Goal: Task Accomplishment & Management: Complete application form

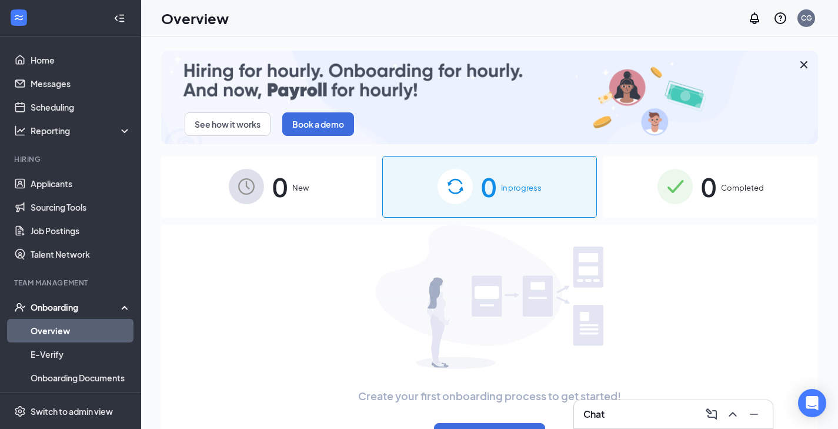
click at [278, 196] on span "0" at bounding box center [279, 186] width 15 height 41
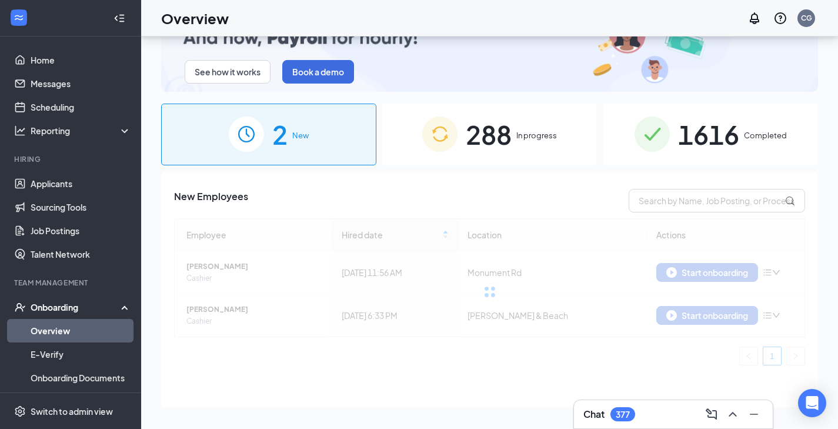
scroll to position [53, 0]
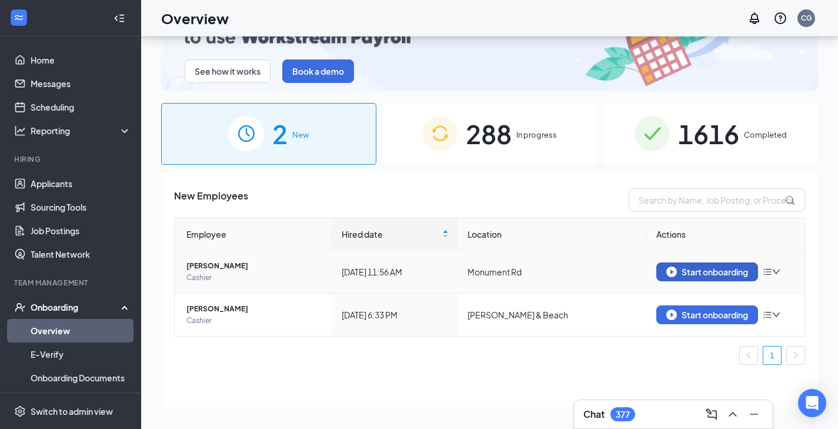
click at [684, 266] on div "Start onboarding" at bounding box center [707, 271] width 82 height 11
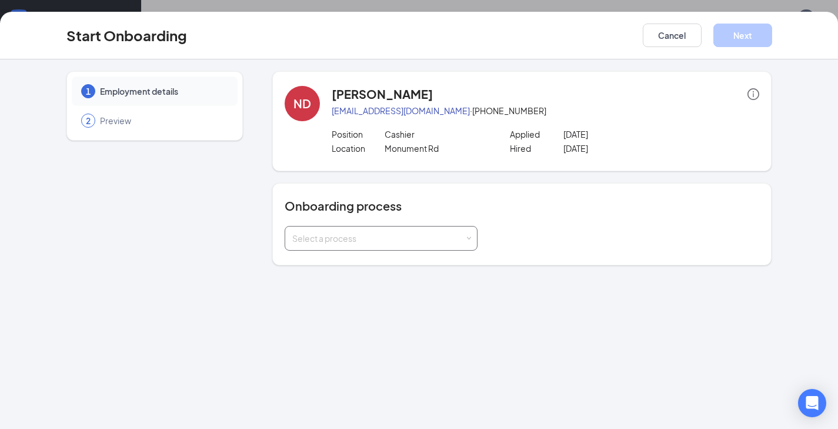
click at [326, 242] on div "Select a process" at bounding box center [378, 238] width 172 height 12
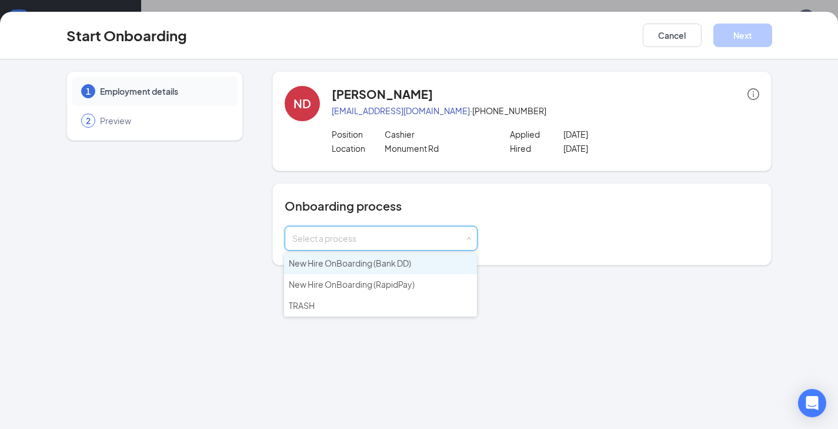
click at [326, 267] on span "New Hire OnBoarding (Bank DD)" at bounding box center [350, 263] width 122 height 11
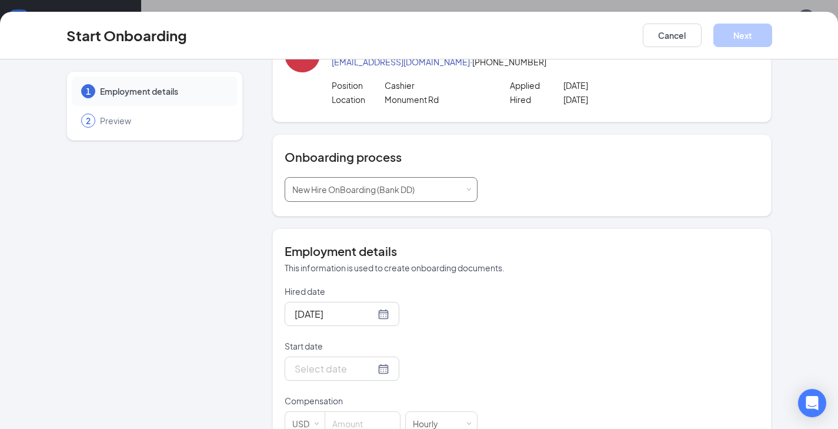
scroll to position [82, 0]
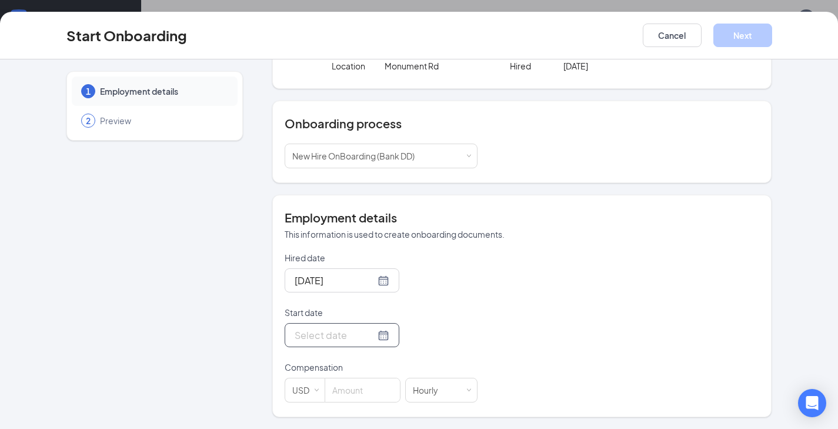
click at [362, 335] on div at bounding box center [342, 335] width 95 height 15
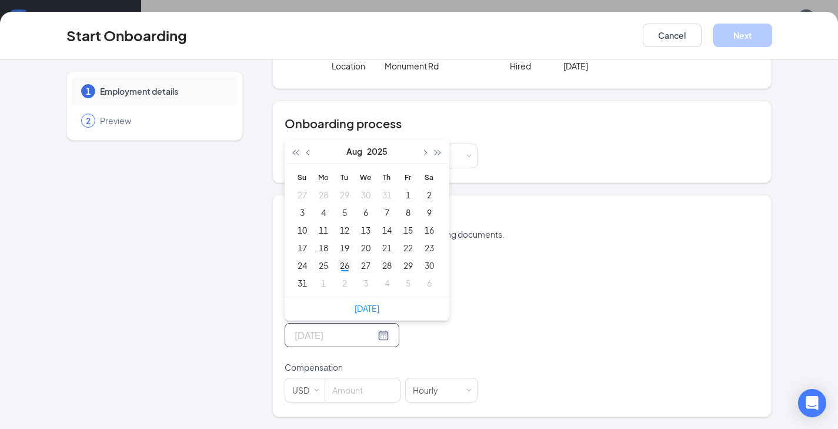
type input "[DATE]"
click at [345, 267] on div "26" at bounding box center [344, 265] width 14 height 14
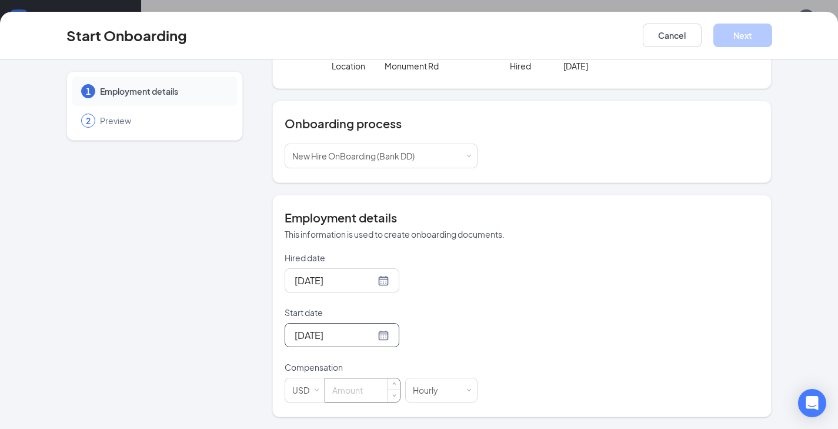
click at [363, 385] on input at bounding box center [362, 390] width 75 height 24
type input "13"
click at [756, 29] on button "Next" at bounding box center [742, 36] width 59 height 24
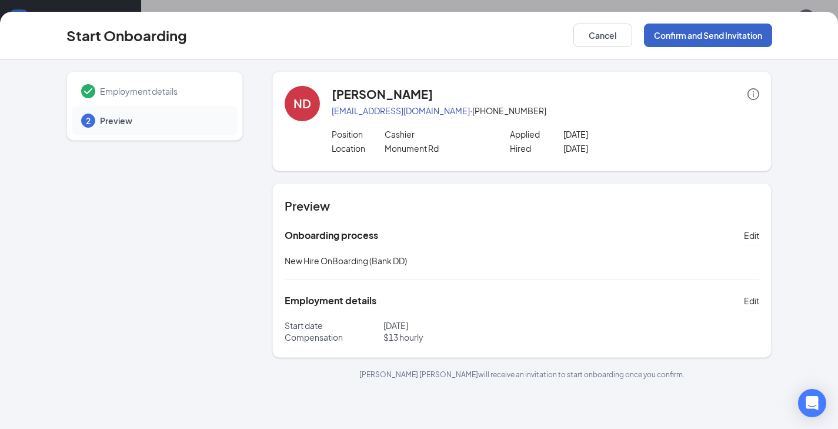
click at [723, 34] on button "Confirm and Send Invitation" at bounding box center [708, 36] width 128 height 24
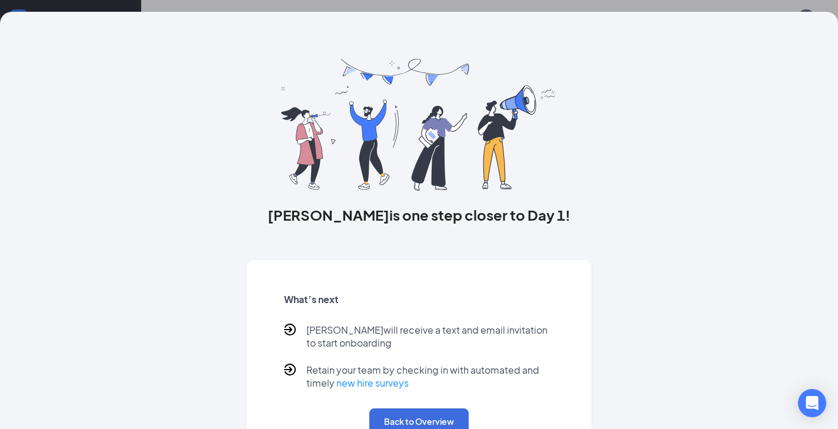
click at [417, 407] on div "What’s next [PERSON_NAME] will receive a text and email invitation to start onb…" at bounding box center [419, 363] width 298 height 169
click at [416, 409] on button "Back to Overview" at bounding box center [418, 421] width 99 height 26
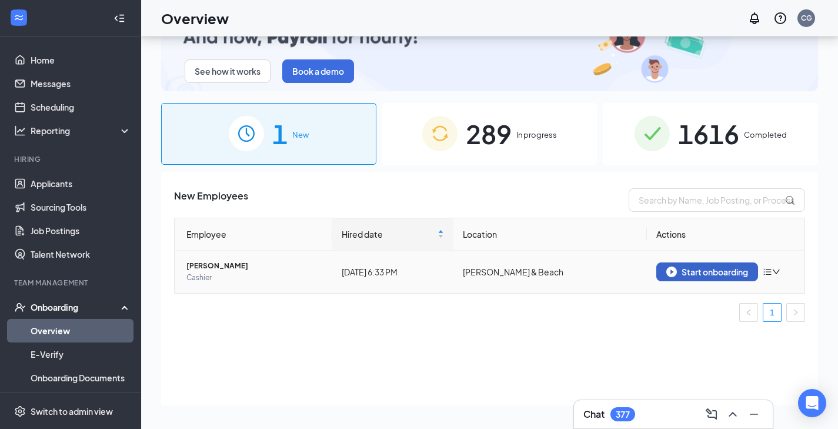
click at [704, 268] on div "Start onboarding" at bounding box center [707, 271] width 82 height 11
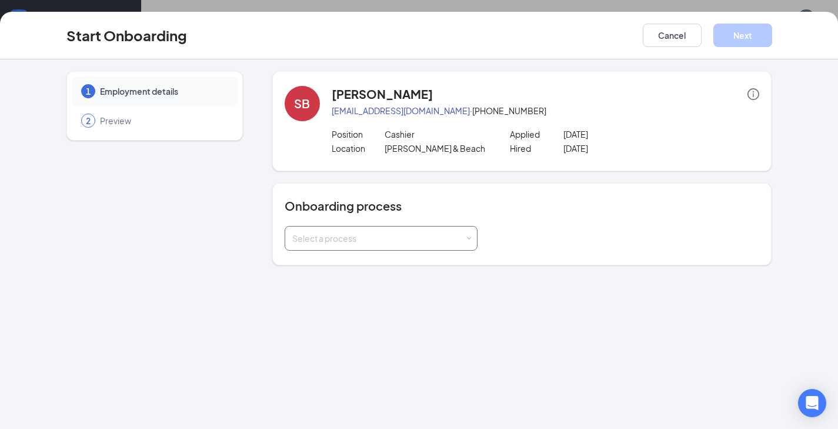
click at [459, 230] on div "Select a process" at bounding box center [381, 238] width 178 height 24
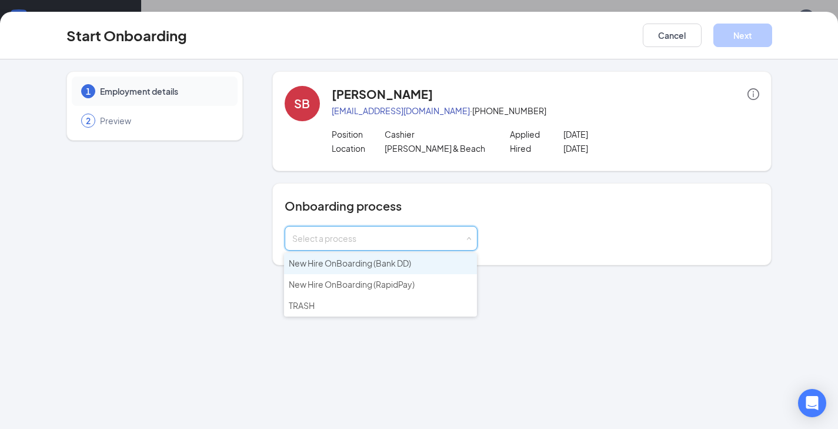
click at [405, 262] on span "New Hire OnBoarding (Bank DD)" at bounding box center [350, 263] width 122 height 11
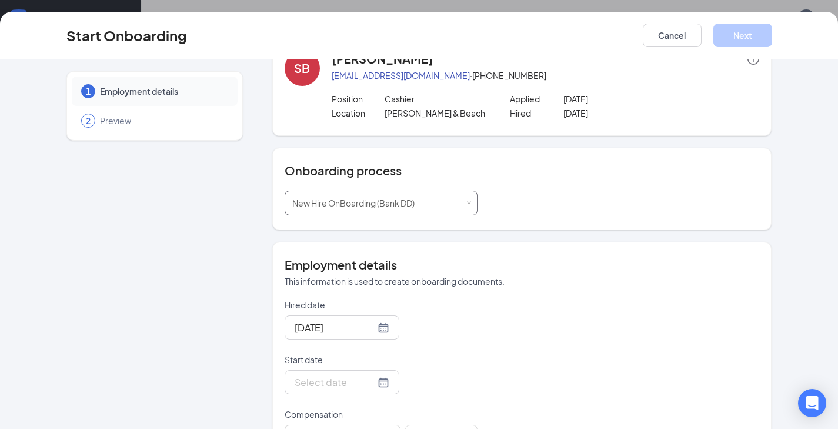
scroll to position [82, 0]
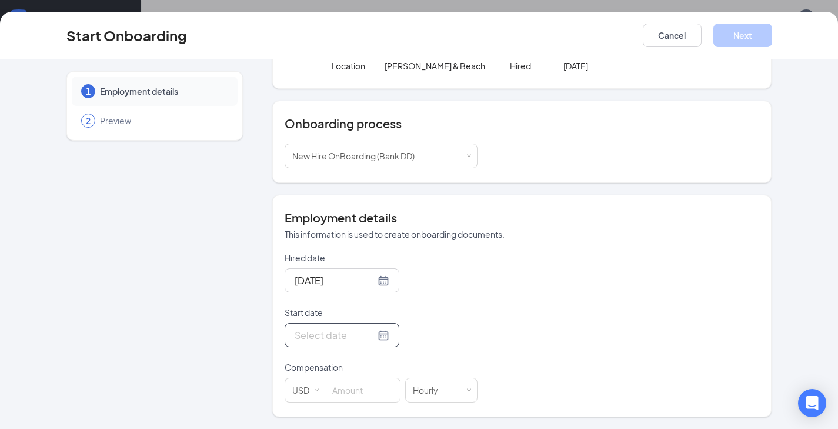
click at [367, 328] on div at bounding box center [342, 335] width 95 height 15
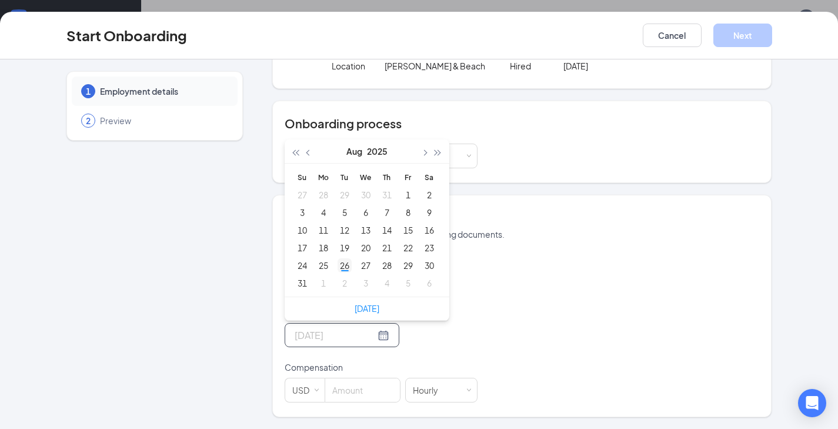
type input "[DATE]"
click at [337, 268] on div "26" at bounding box center [344, 265] width 14 height 14
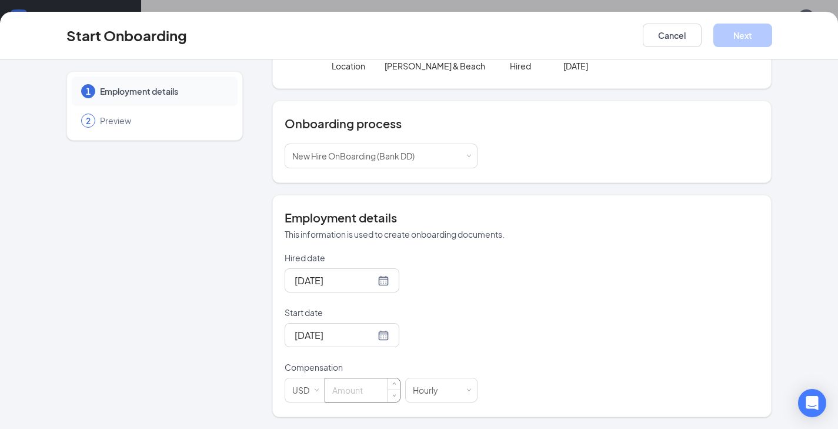
click at [355, 382] on input at bounding box center [362, 390] width 75 height 24
type input "13"
click at [761, 30] on button "Next" at bounding box center [742, 36] width 59 height 24
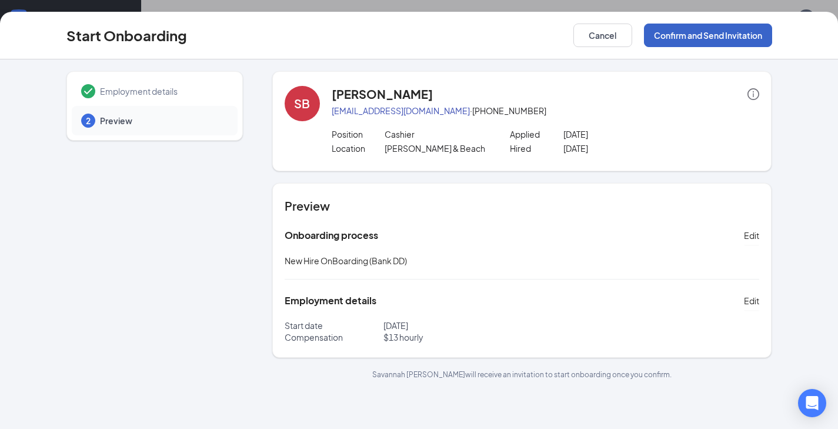
click at [736, 34] on button "Confirm and Send Invitation" at bounding box center [708, 36] width 128 height 24
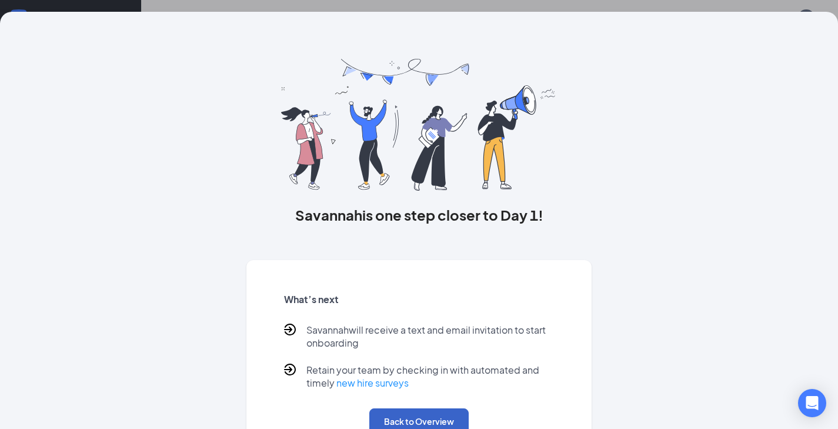
click at [408, 409] on button "Back to Overview" at bounding box center [418, 421] width 99 height 26
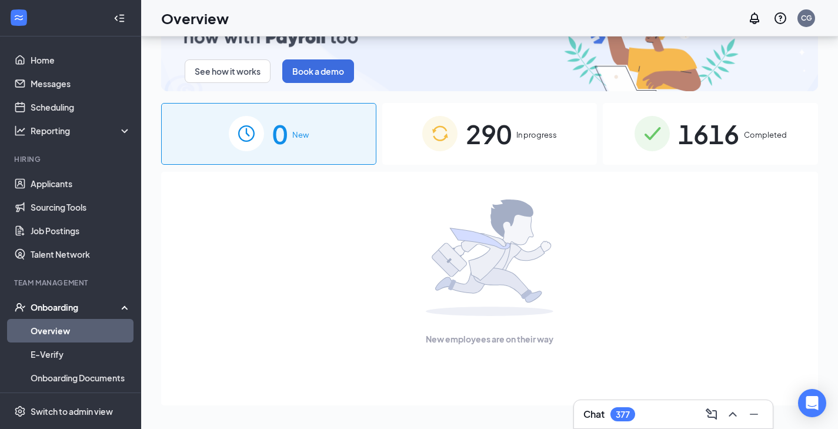
click at [477, 141] on span "290" at bounding box center [489, 133] width 46 height 41
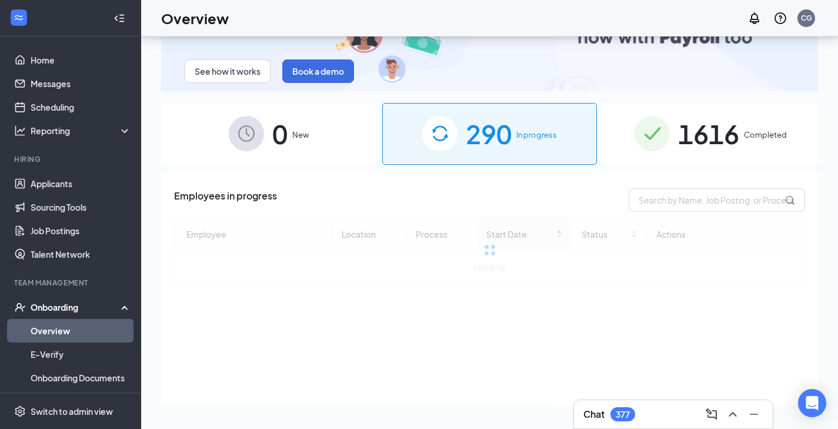
click at [664, 212] on div "Employees in progress Employee Location Process Start Date Status Actions Loadi…" at bounding box center [489, 235] width 631 height 95
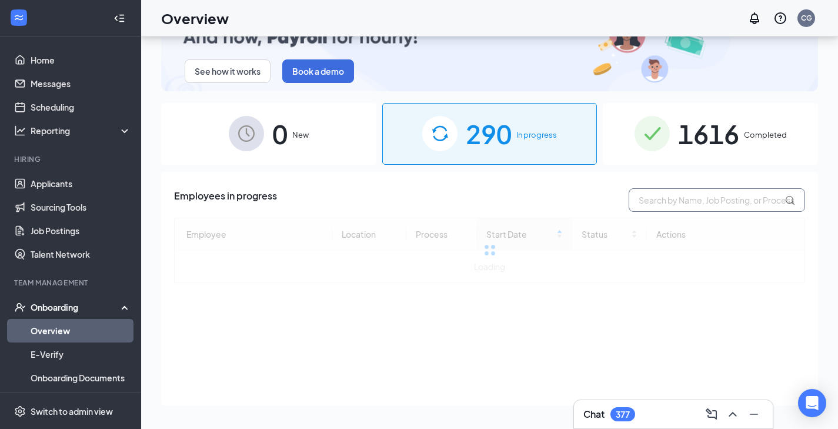
click at [664, 205] on input "text" at bounding box center [717, 200] width 176 height 24
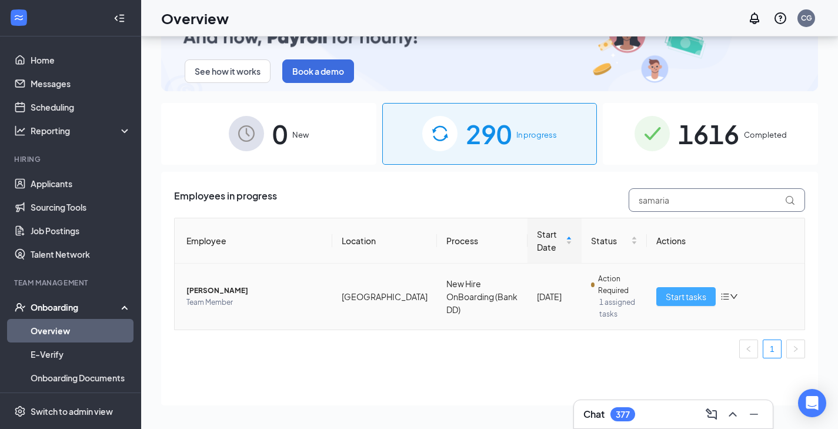
type input "samaria"
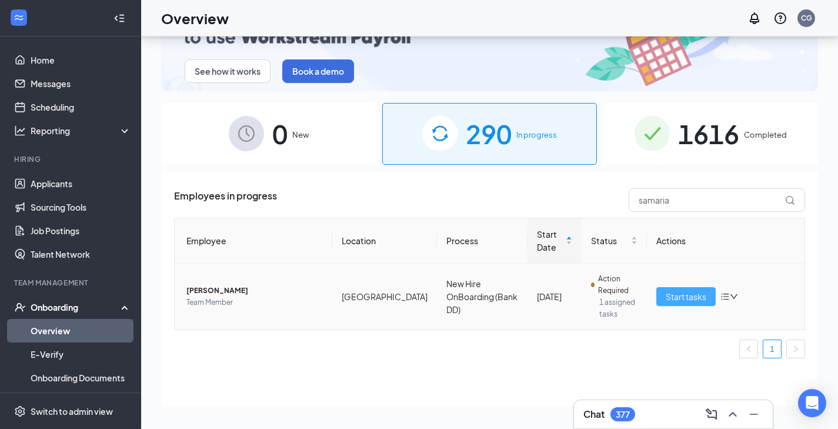
click at [706, 298] on span "Start tasks" at bounding box center [686, 296] width 41 height 13
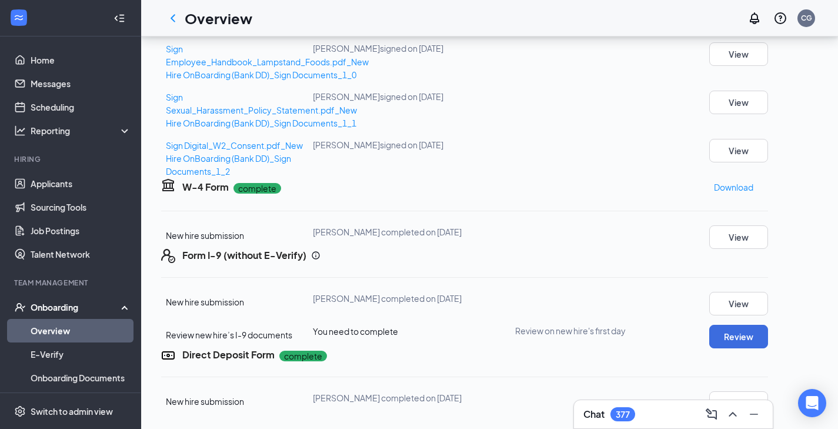
scroll to position [413, 0]
click at [768, 391] on button "View" at bounding box center [738, 403] width 59 height 24
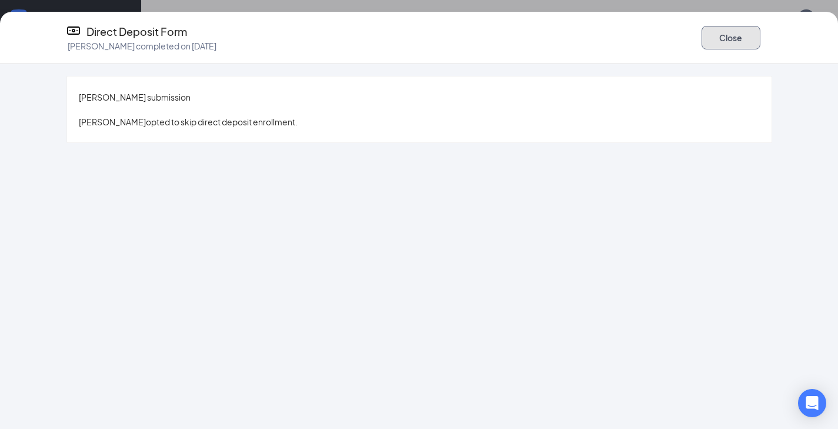
click at [734, 29] on button "Close" at bounding box center [730, 38] width 59 height 24
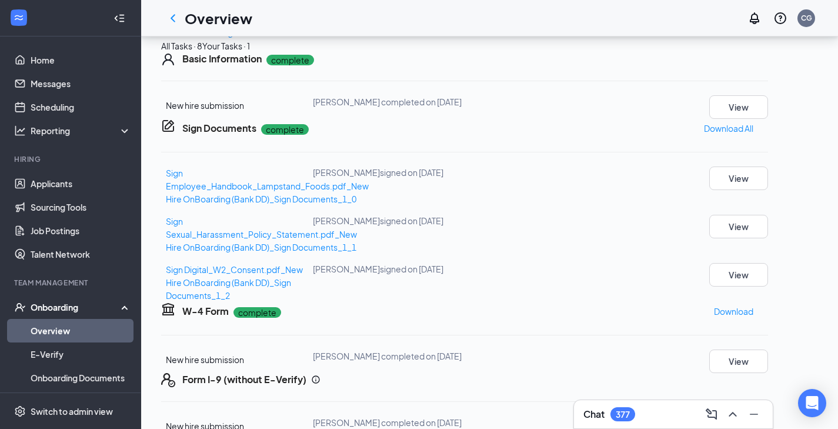
scroll to position [0, 0]
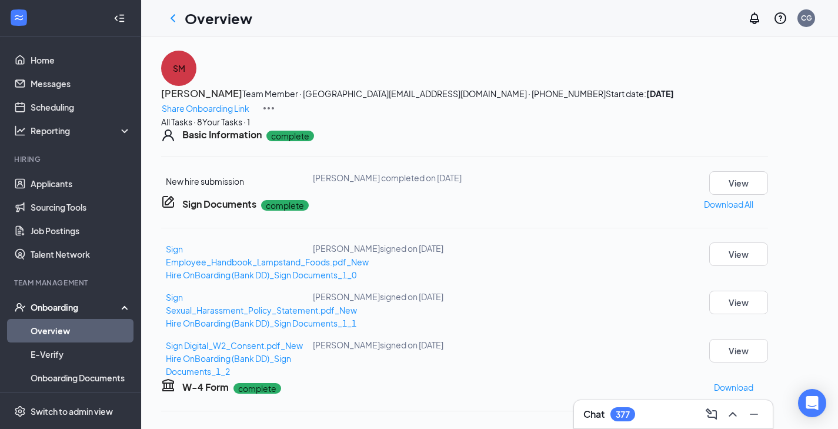
click at [174, 22] on icon "ChevronLeft" at bounding box center [173, 18] width 14 height 14
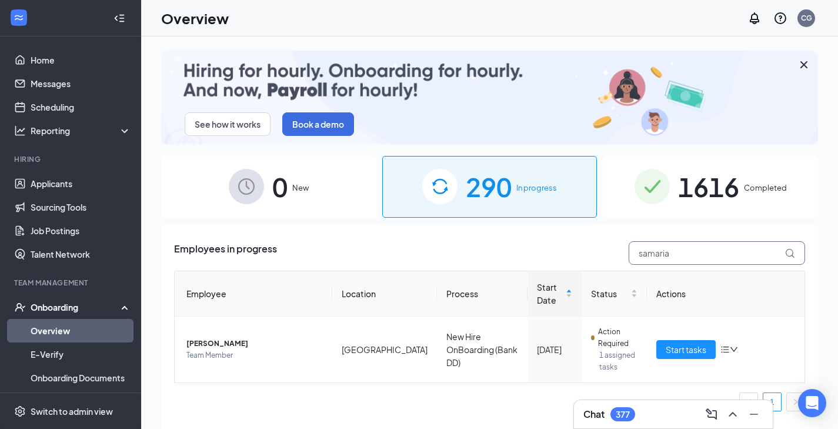
drag, startPoint x: 694, startPoint y: 252, endPoint x: 636, endPoint y: 246, distance: 58.0
click at [636, 246] on input "samaria" at bounding box center [717, 253] width 176 height 24
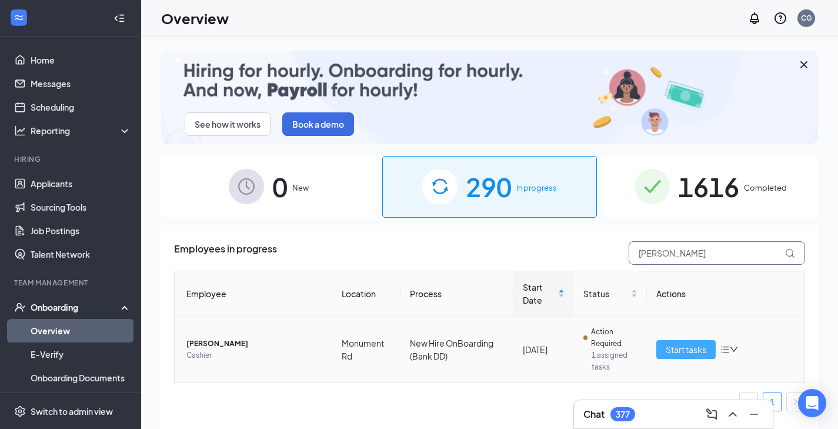
type input "[PERSON_NAME]"
click at [685, 345] on span "Start tasks" at bounding box center [686, 349] width 41 height 13
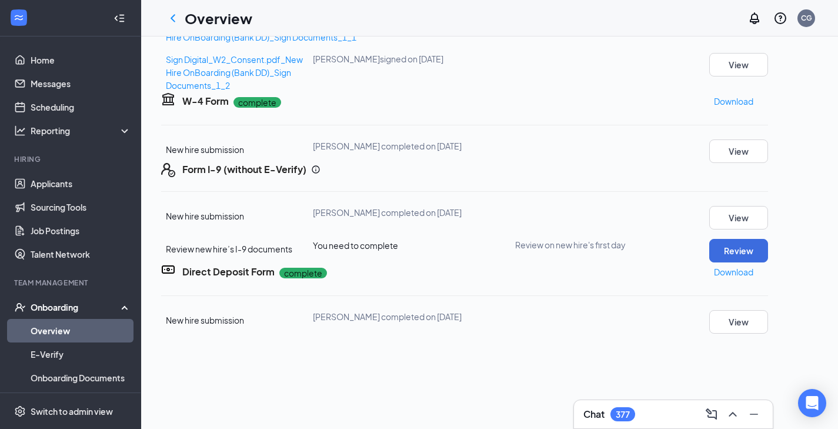
scroll to position [695, 0]
click at [758, 310] on button "View" at bounding box center [738, 322] width 59 height 24
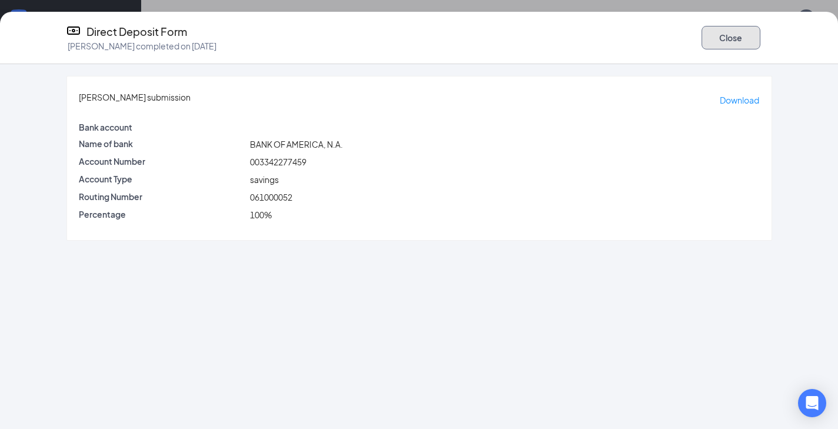
click at [732, 38] on button "Close" at bounding box center [730, 38] width 59 height 24
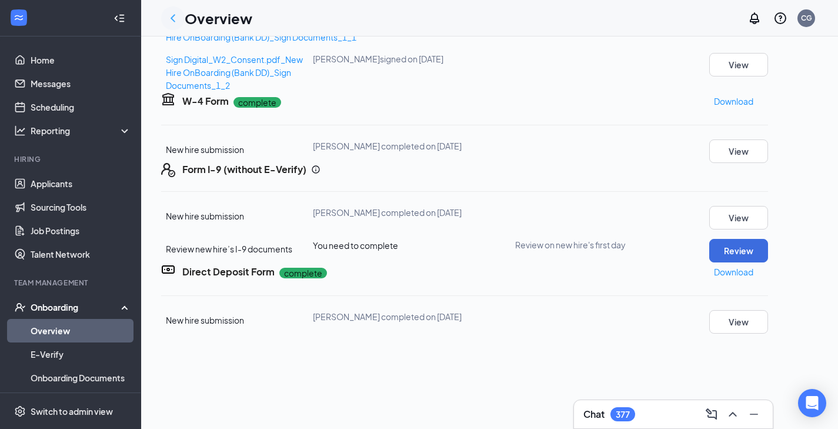
click at [173, 20] on icon "ChevronLeft" at bounding box center [173, 18] width 5 height 8
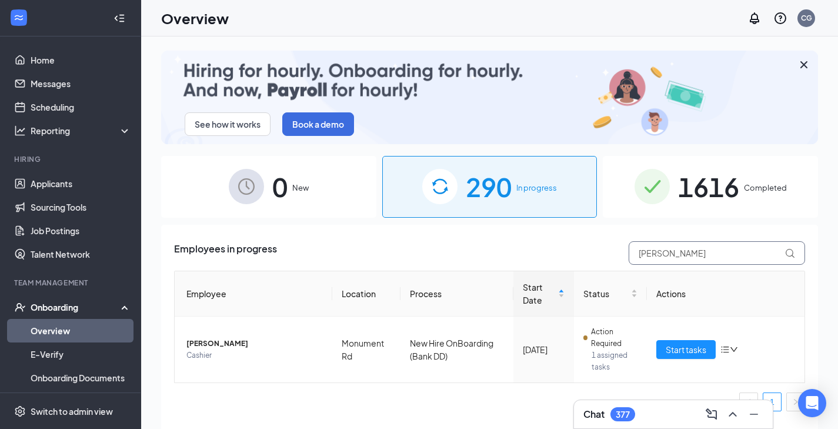
drag, startPoint x: 680, startPoint y: 262, endPoint x: 562, endPoint y: 246, distance: 118.7
click at [574, 249] on div "Employees in progress [PERSON_NAME]" at bounding box center [489, 253] width 631 height 24
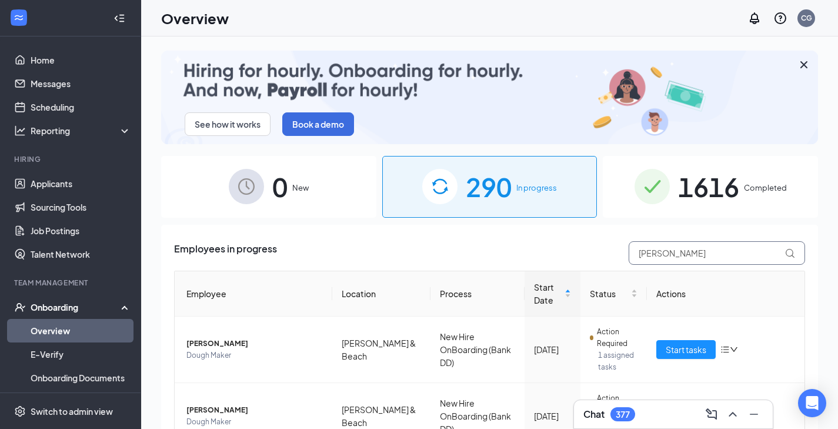
type input "[PERSON_NAME]"
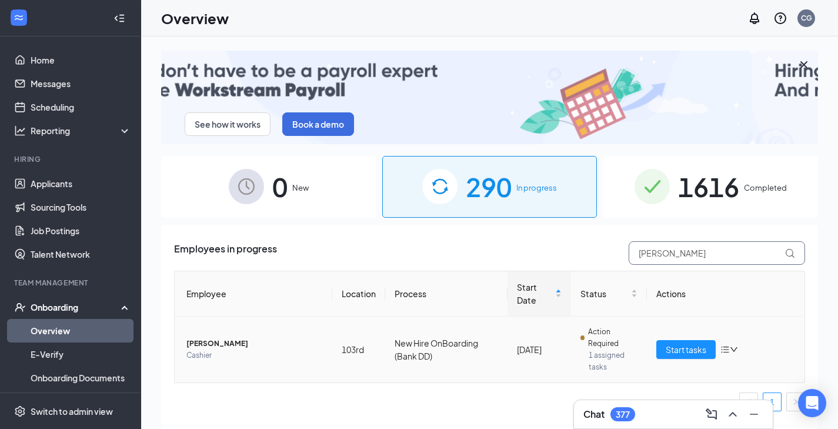
scroll to position [53, 0]
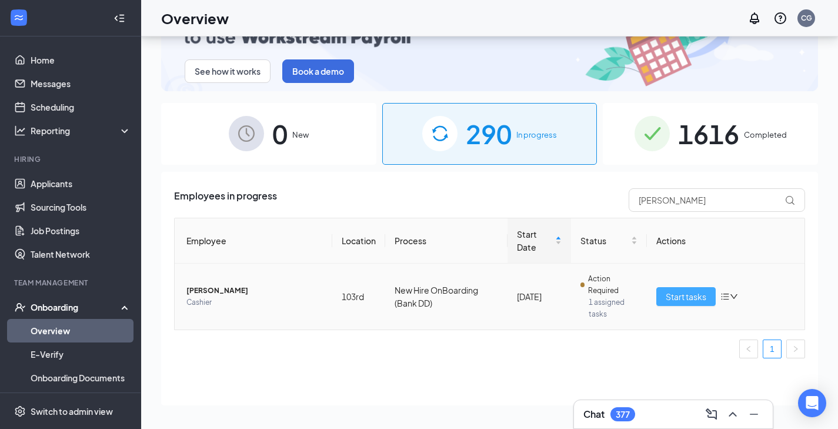
click at [682, 299] on span "Start tasks" at bounding box center [686, 296] width 41 height 13
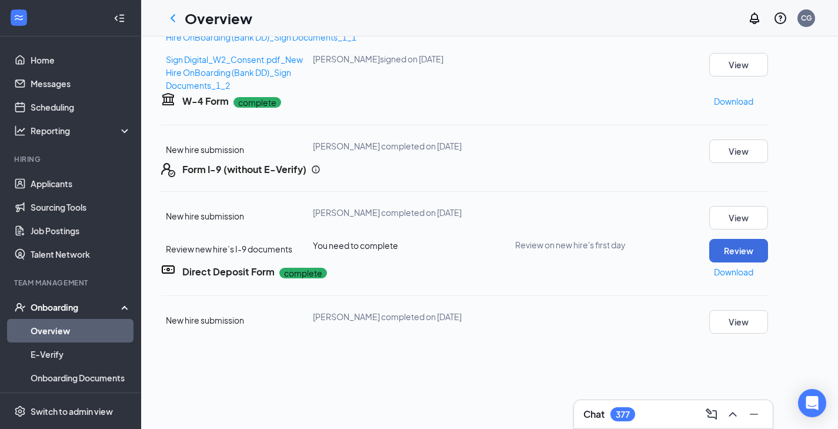
scroll to position [695, 0]
click at [761, 310] on button "View" at bounding box center [738, 322] width 59 height 24
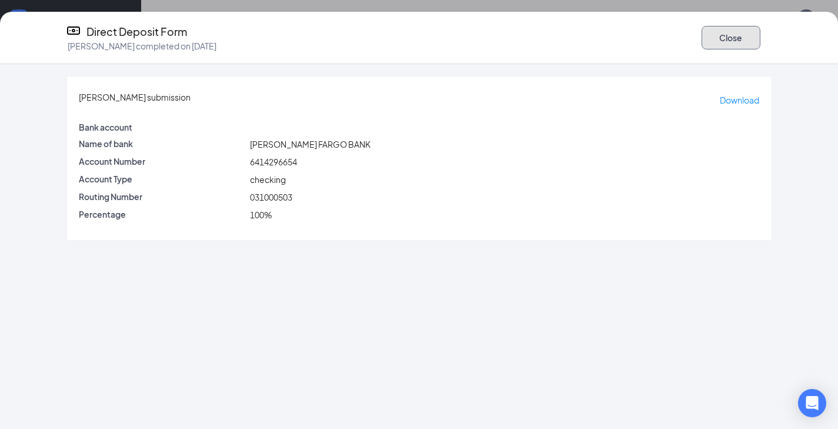
click at [731, 41] on button "Close" at bounding box center [730, 38] width 59 height 24
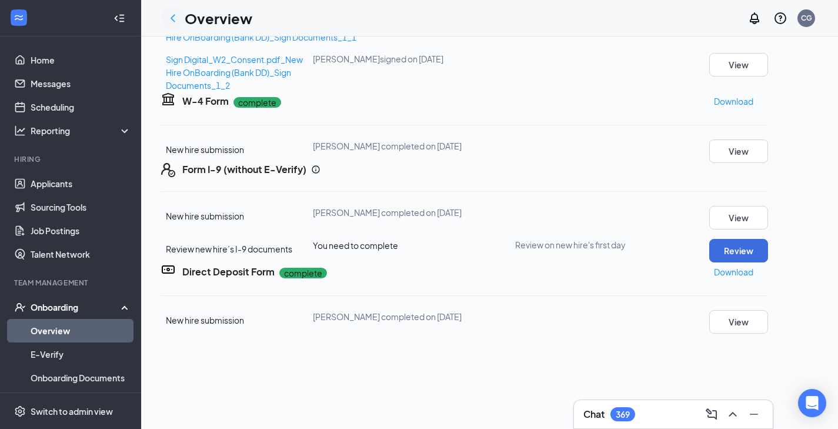
click at [177, 14] on icon "ChevronLeft" at bounding box center [173, 18] width 14 height 14
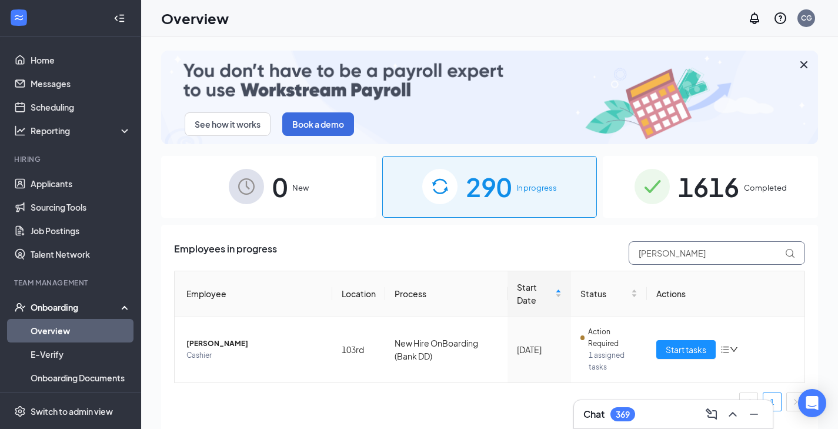
drag, startPoint x: 709, startPoint y: 257, endPoint x: 522, endPoint y: 246, distance: 187.9
click at [531, 246] on div "Employees in progress [PERSON_NAME]" at bounding box center [489, 253] width 631 height 24
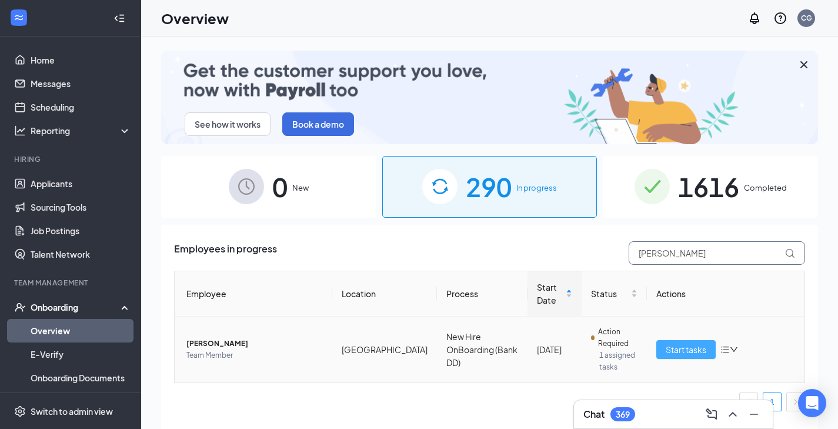
type input "[PERSON_NAME]"
click at [667, 351] on span "Start tasks" at bounding box center [686, 349] width 41 height 13
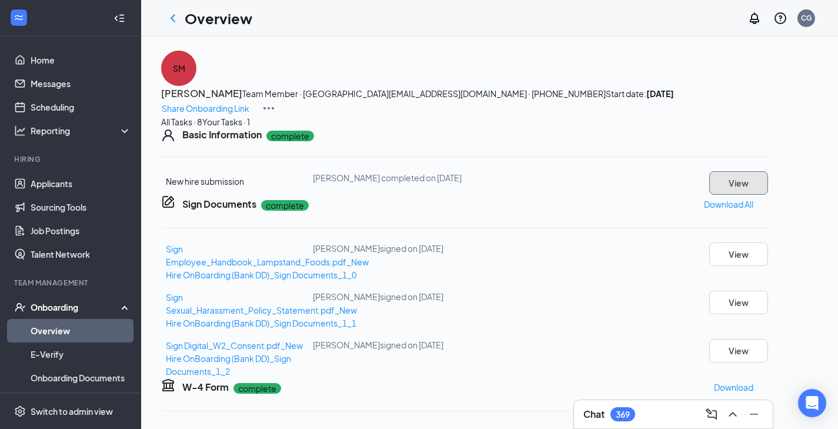
click at [753, 195] on button "View" at bounding box center [738, 183] width 59 height 24
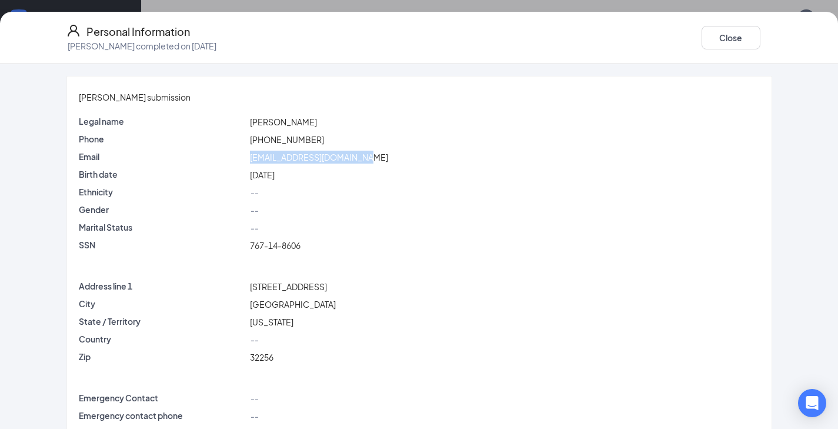
drag, startPoint x: 386, startPoint y: 156, endPoint x: 265, endPoint y: 152, distance: 121.2
click at [265, 152] on div "[EMAIL_ADDRESS][DOMAIN_NAME]" at bounding box center [505, 157] width 514 height 13
copy span "[EMAIL_ADDRESS][DOMAIN_NAME]"
drag, startPoint x: 343, startPoint y: 281, endPoint x: 259, endPoint y: 278, distance: 84.7
click at [259, 280] on div "Address line [STREET_ADDRESS]" at bounding box center [419, 286] width 686 height 13
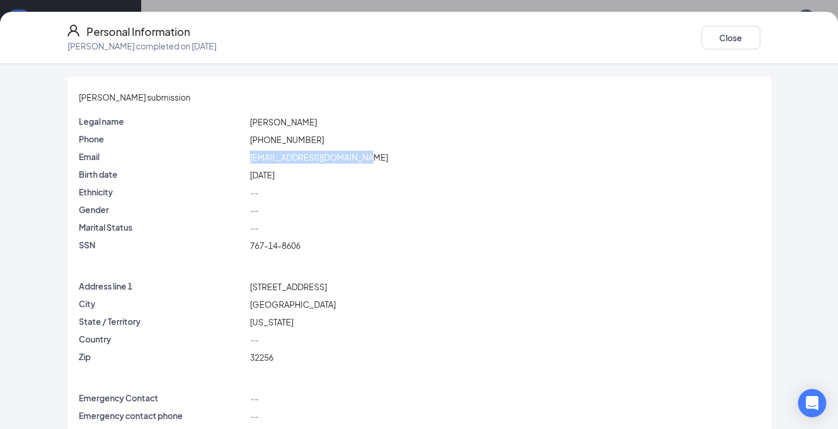
copy div "[STREET_ADDRESS]"
drag, startPoint x: 708, startPoint y: 43, endPoint x: 694, endPoint y: 113, distance: 71.3
click at [708, 43] on button "Close" at bounding box center [730, 38] width 59 height 24
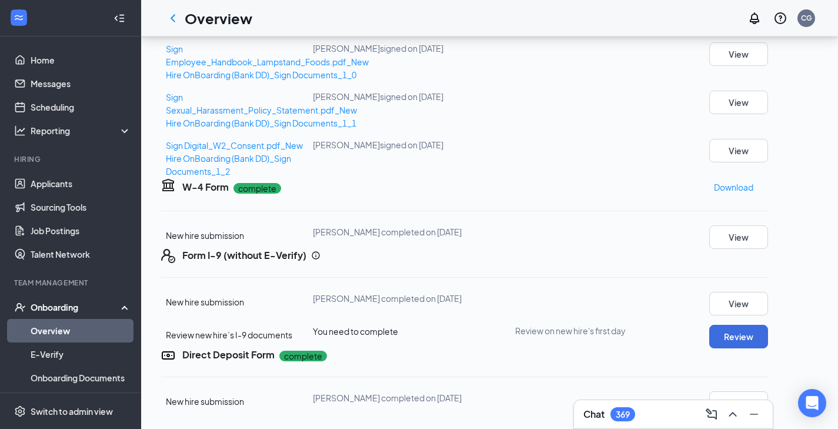
scroll to position [354, 0]
click at [767, 245] on button "View" at bounding box center [738, 237] width 59 height 24
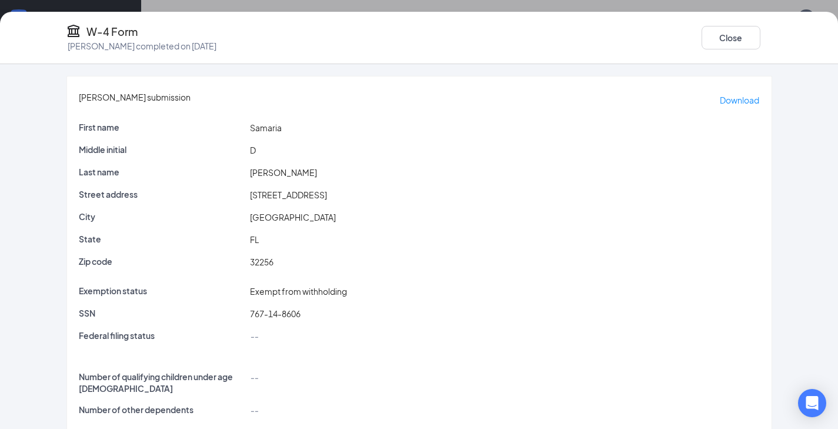
scroll to position [125, 0]
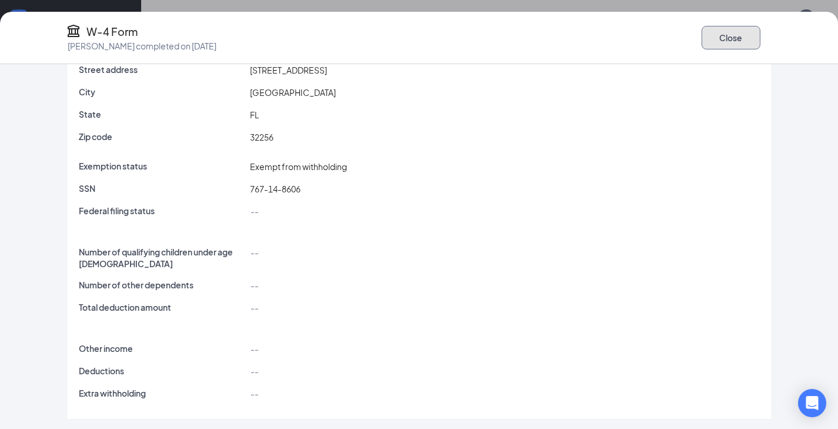
click at [701, 42] on button "Close" at bounding box center [730, 38] width 59 height 24
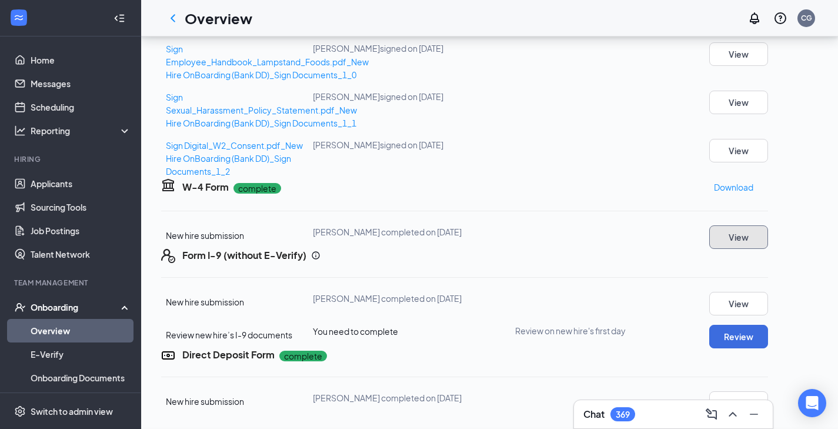
scroll to position [413, 0]
click at [768, 391] on button "View" at bounding box center [738, 403] width 59 height 24
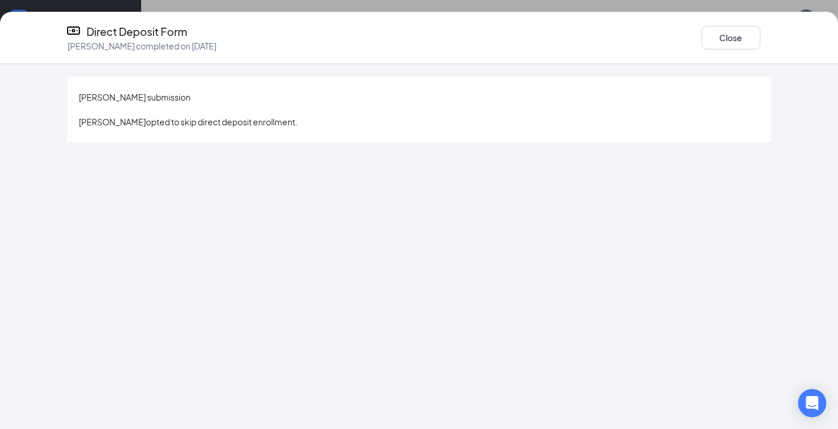
click at [838, 229] on html "Home Messages Scheduling Reporting Hiring Applicants Sourcing Tools Job Posting…" at bounding box center [419, 14] width 838 height 429
click at [701, 46] on div "Close" at bounding box center [736, 38] width 71 height 28
drag, startPoint x: 699, startPoint y: 32, endPoint x: 698, endPoint y: 42, distance: 10.6
click at [701, 32] on button "Close" at bounding box center [730, 38] width 59 height 24
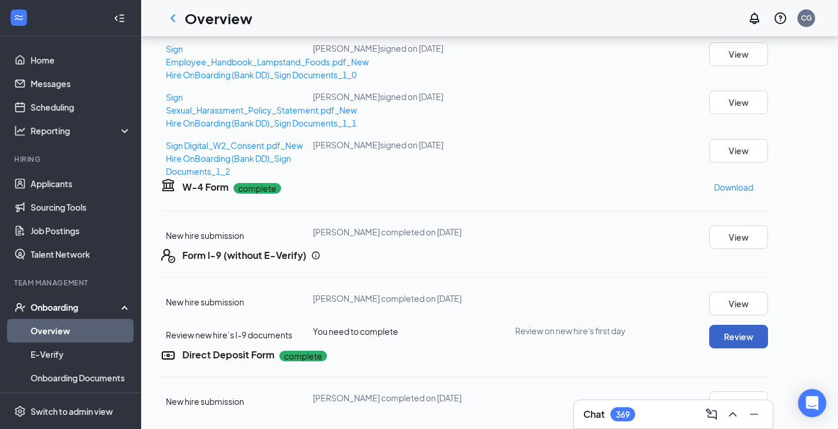
click at [763, 325] on button "Review" at bounding box center [738, 337] width 59 height 24
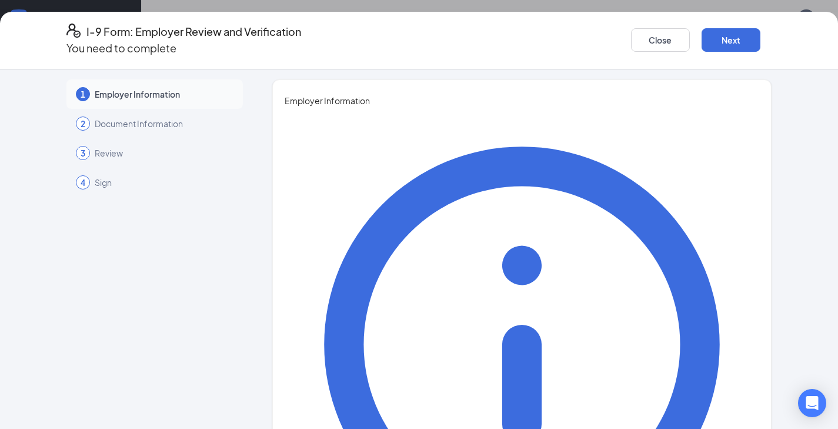
scroll to position [4, 0]
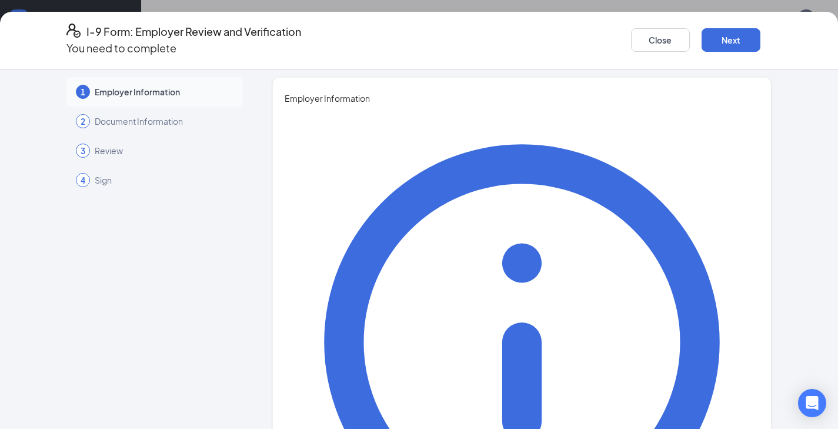
type input "Crystal"
type input "[PERSON_NAME]"
type input "Human Resources"
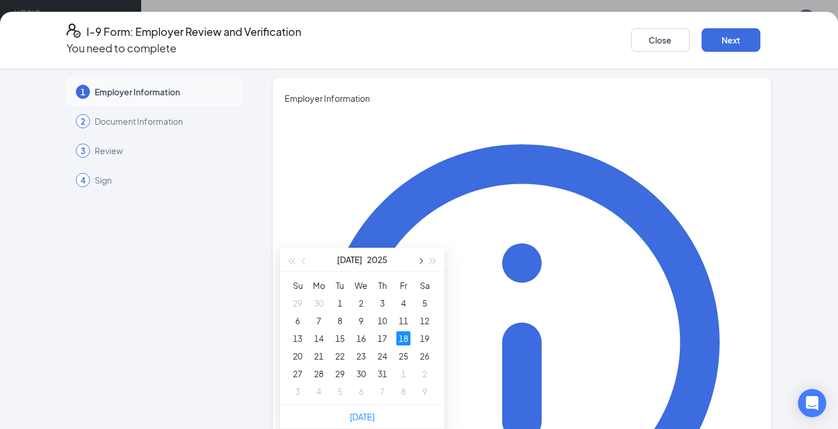
click at [415, 248] on button "button" at bounding box center [419, 260] width 13 height 24
type input "[DATE]"
click at [294, 366] on div "24" at bounding box center [297, 373] width 14 height 14
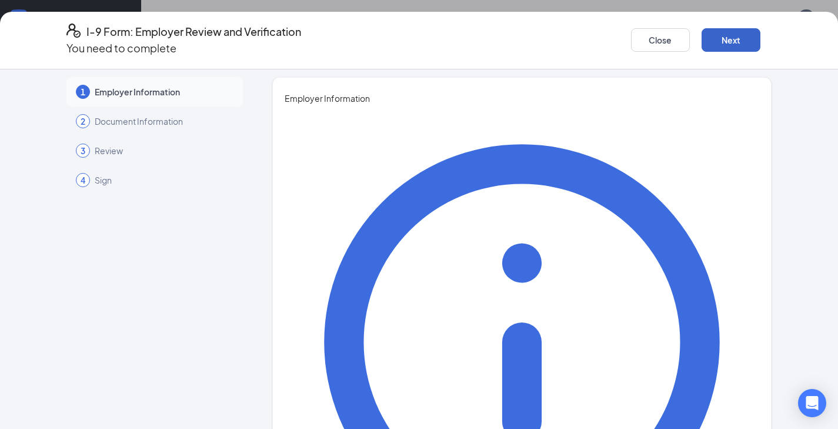
click at [717, 34] on button "Next" at bounding box center [730, 40] width 59 height 24
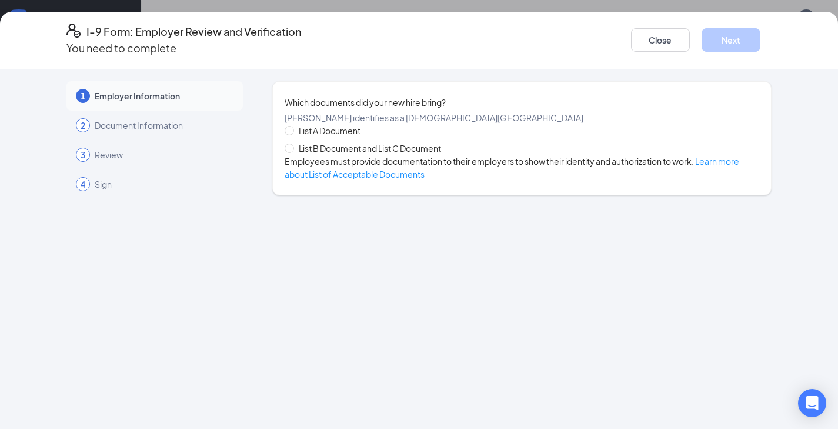
scroll to position [0, 0]
click at [389, 155] on span "List B Document and List C Document" at bounding box center [370, 148] width 152 height 13
click at [293, 152] on input "List B Document and List C Document" at bounding box center [289, 147] width 8 height 8
radio input "true"
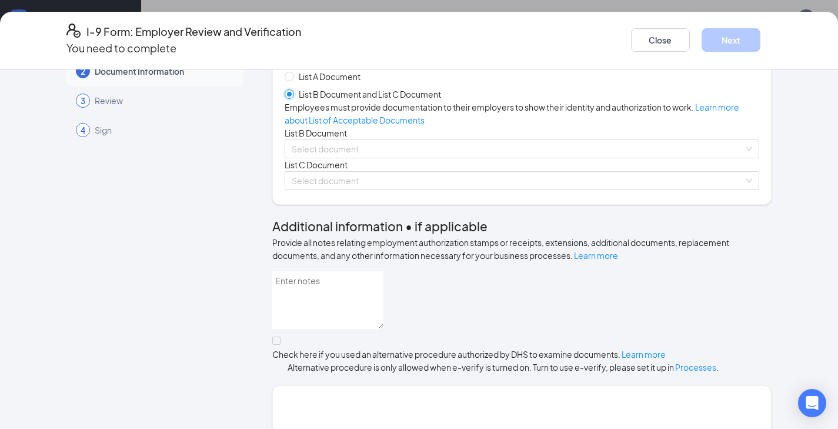
scroll to position [60, 0]
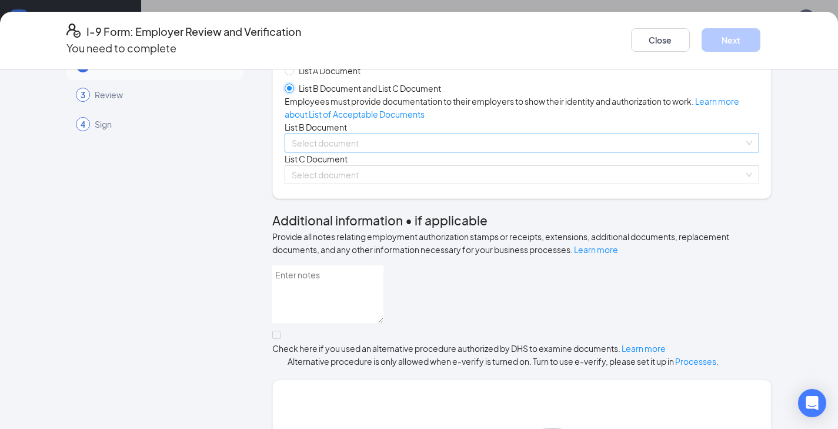
click at [319, 152] on div "Select document" at bounding box center [522, 142] width 475 height 19
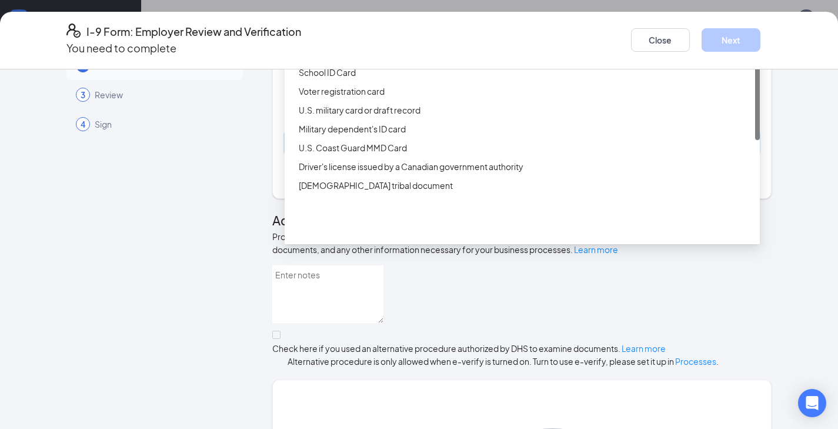
click at [340, 60] on div "ID Card issued by federal, state, or local government agency" at bounding box center [526, 53] width 454 height 13
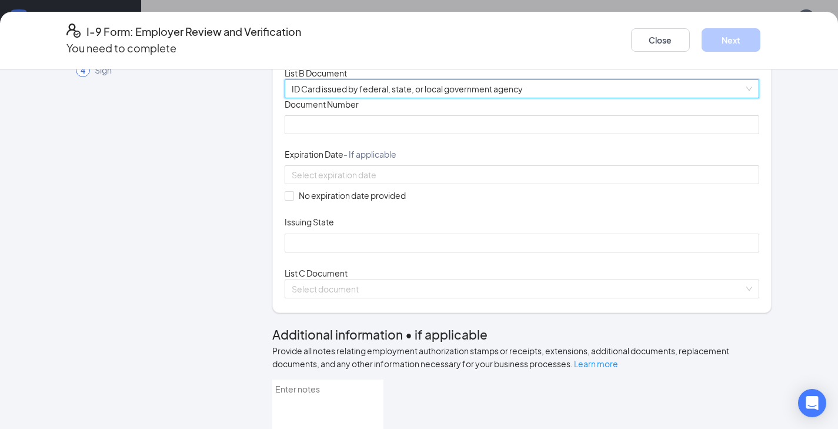
scroll to position [124, 0]
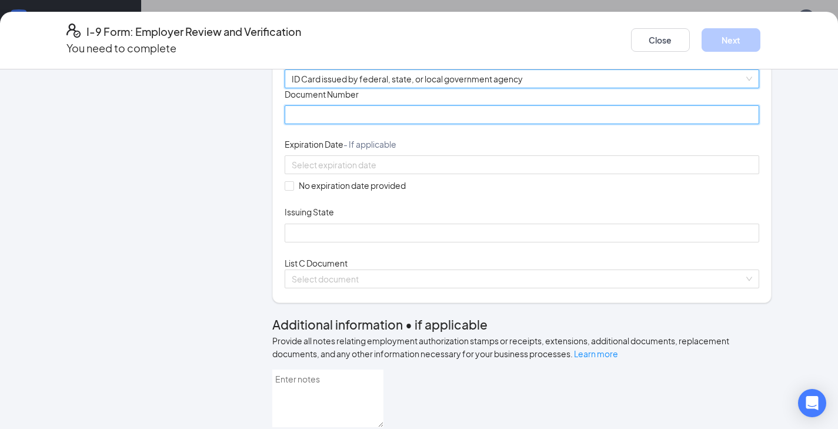
click at [338, 124] on input "Document Number" at bounding box center [522, 114] width 475 height 19
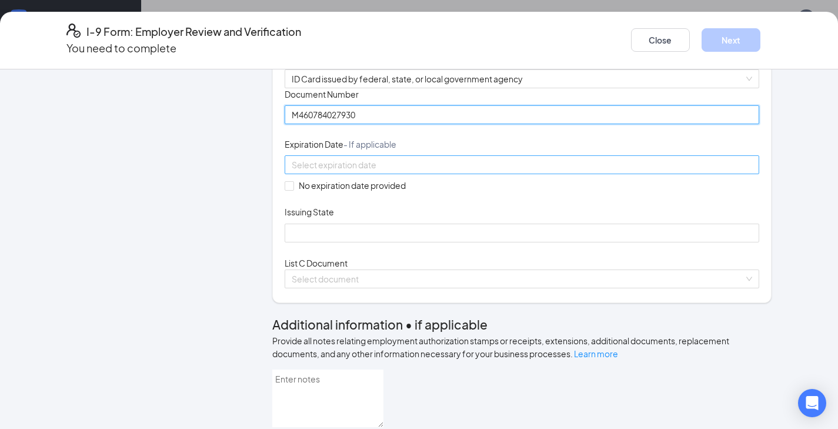
type input "M460784027930"
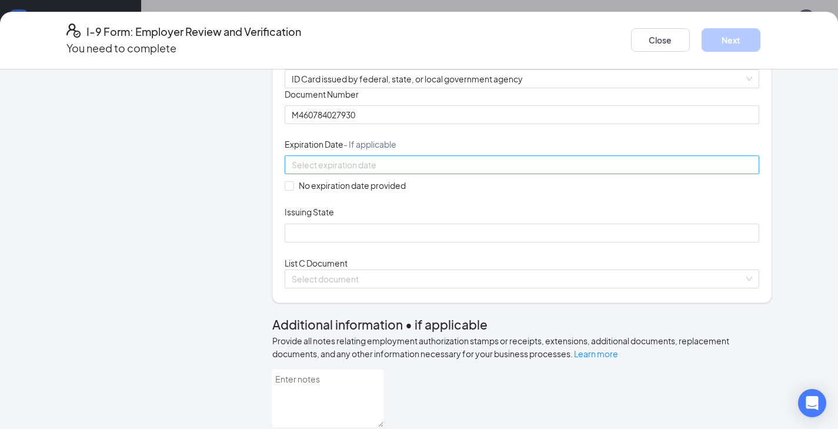
click at [372, 174] on div at bounding box center [522, 164] width 475 height 19
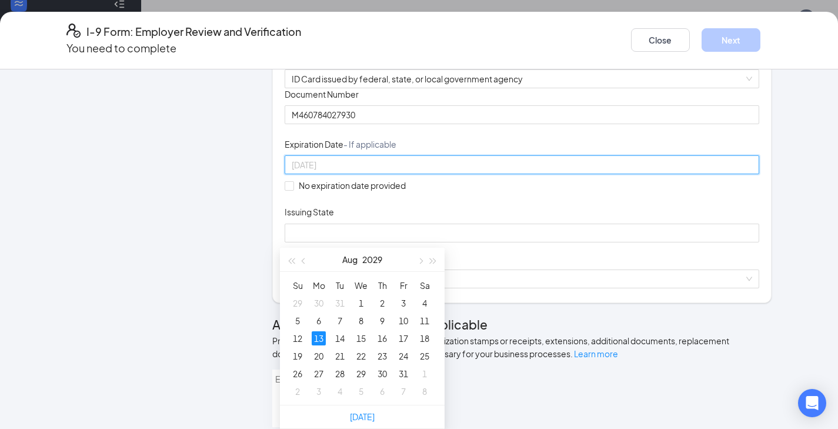
click at [320, 331] on div "13" at bounding box center [319, 338] width 14 height 14
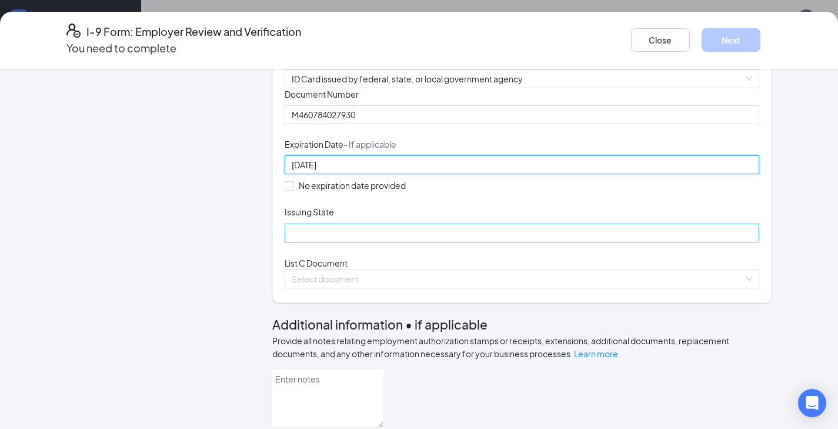
type input "[DATE]"
click at [336, 242] on input "Issuing State" at bounding box center [522, 232] width 475 height 19
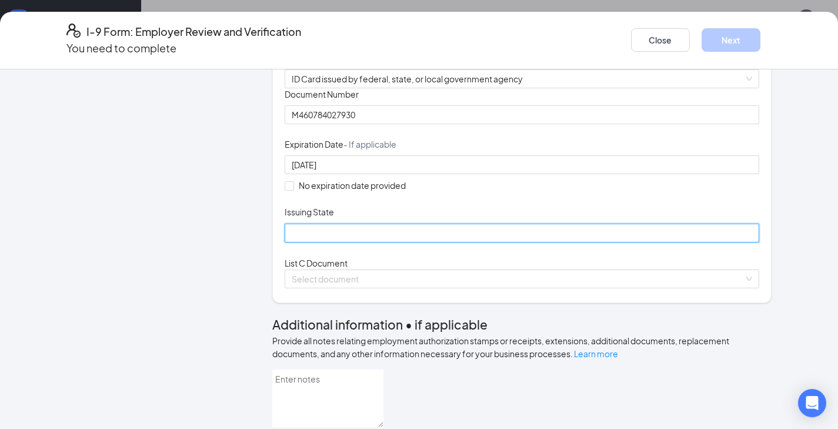
type input "STATE OF [US_STATE]"
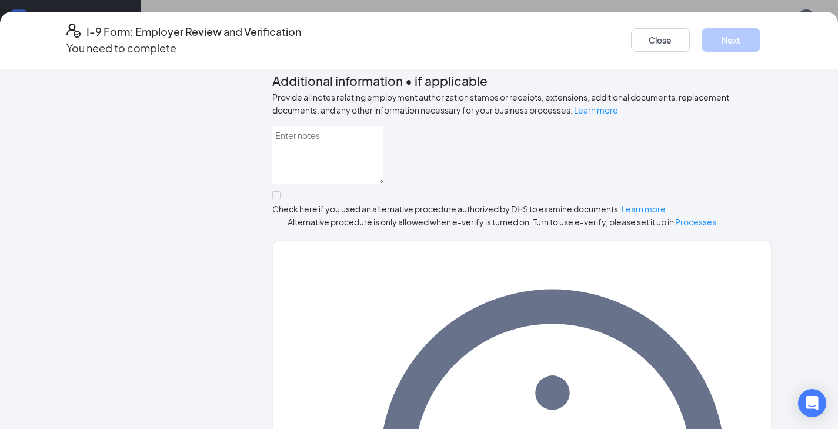
click at [317, 44] on span at bounding box center [518, 35] width 453 height 18
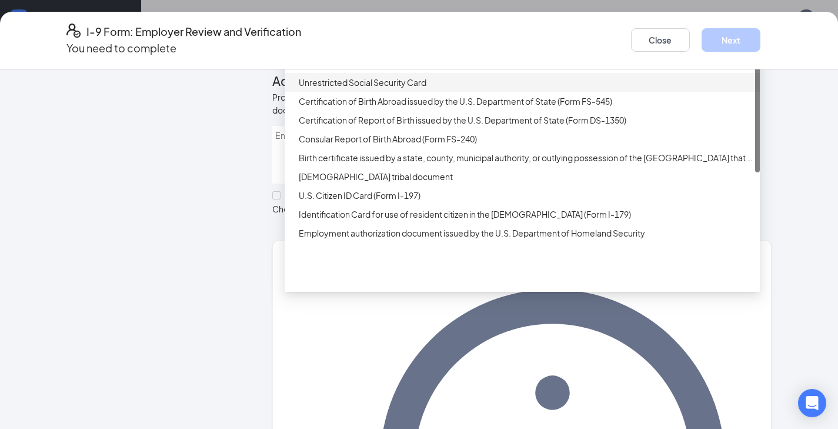
click at [319, 89] on div "Unrestricted Social Security Card" at bounding box center [526, 82] width 454 height 13
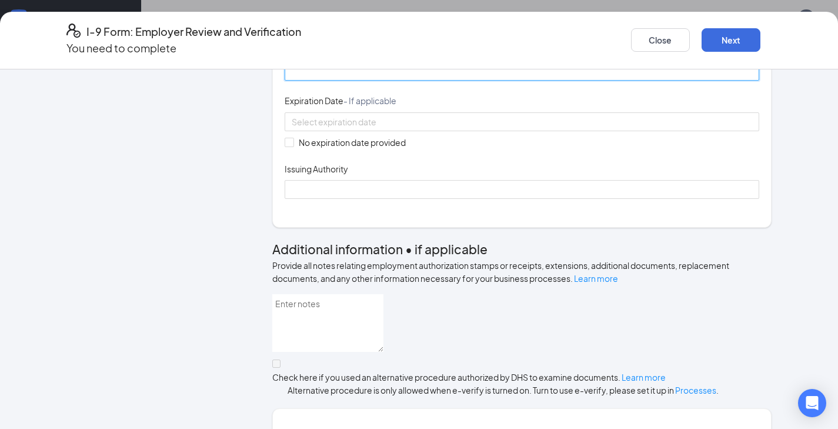
click at [319, 81] on input "Document Number" at bounding box center [522, 71] width 475 height 19
type input "767148606"
click at [285, 146] on input "No expiration date provided" at bounding box center [289, 142] width 8 height 8
checkbox input "true"
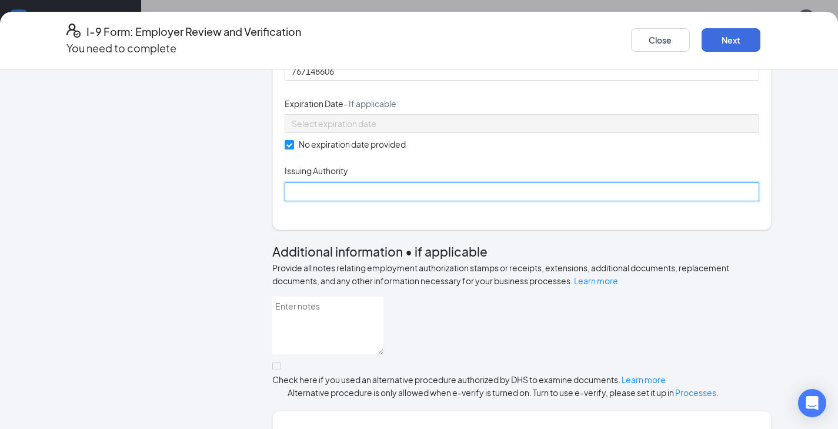
click at [310, 201] on input "Issuing Authority" at bounding box center [522, 191] width 475 height 19
type input "SOCIAL SECURITY ADMINISTRATION"
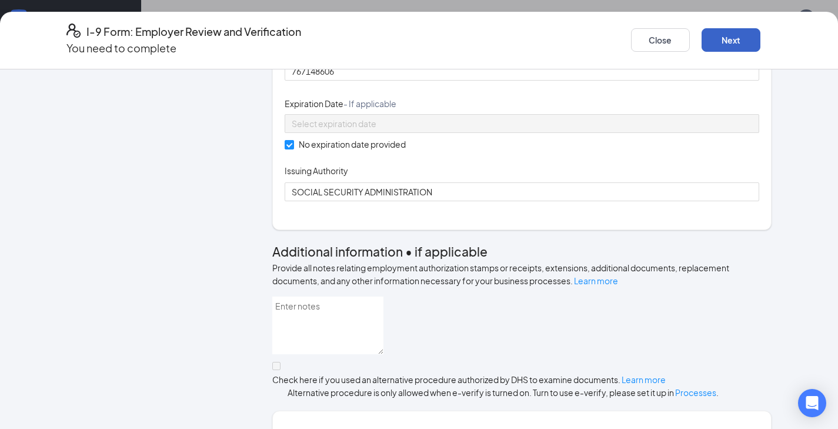
click at [701, 28] on button "Next" at bounding box center [730, 40] width 59 height 24
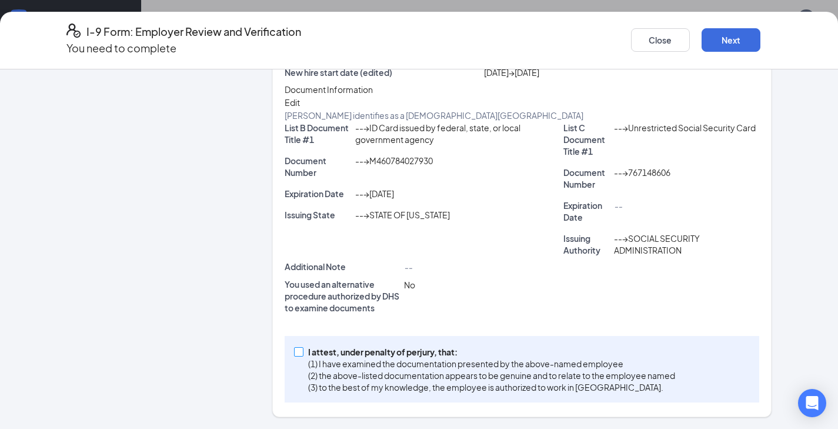
click at [296, 349] on input "I attest, under penalty of [PERSON_NAME], that: (1) I have examined the documen…" at bounding box center [298, 351] width 8 height 8
checkbox input "true"
click at [721, 36] on button "Next" at bounding box center [730, 40] width 59 height 24
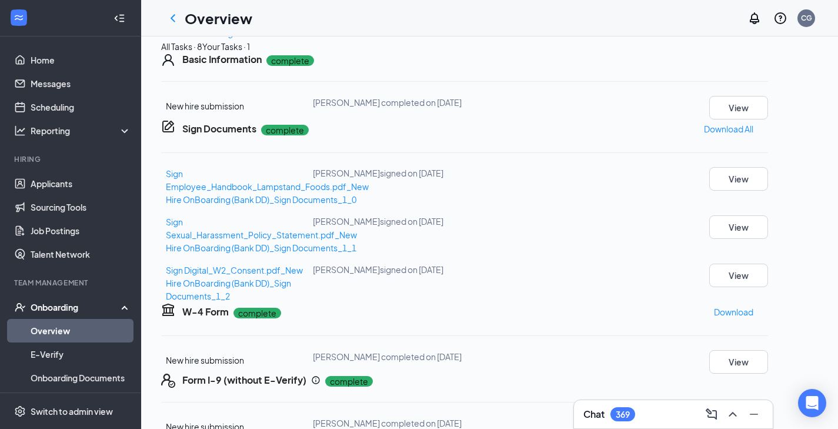
scroll to position [0, 0]
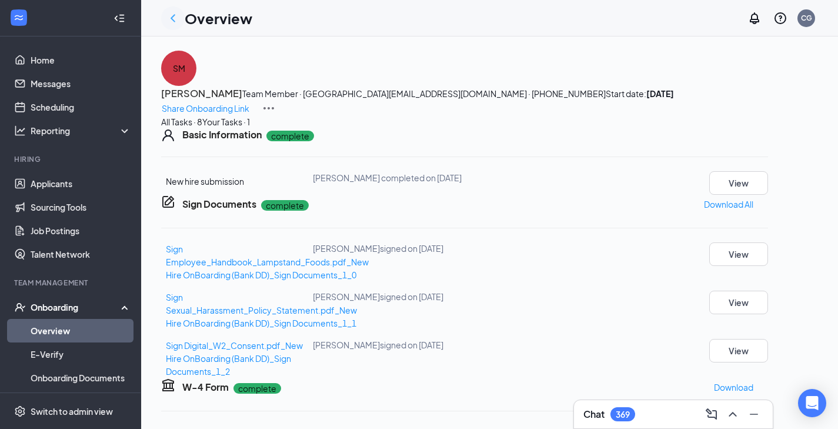
click at [173, 22] on icon "ChevronLeft" at bounding box center [173, 18] width 14 height 14
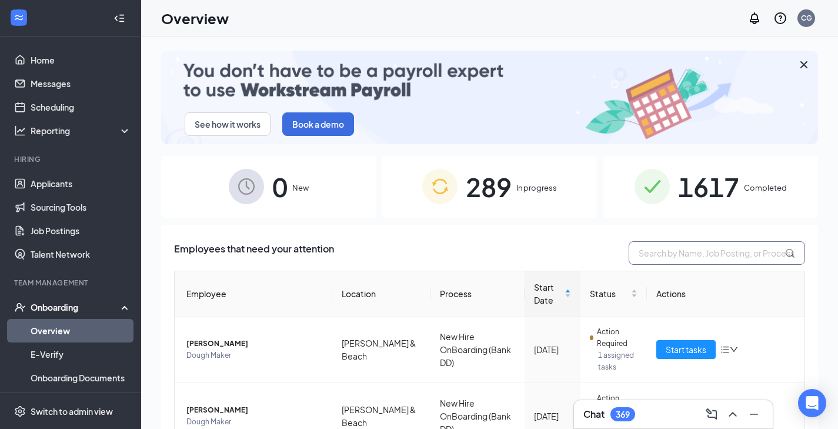
click at [693, 254] on input "text" at bounding box center [717, 253] width 176 height 24
type input "[PERSON_NAME]"
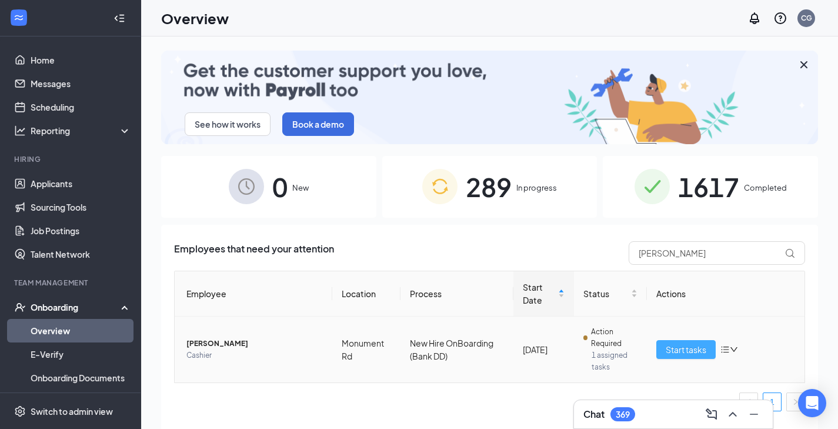
click at [677, 347] on span "Start tasks" at bounding box center [686, 349] width 41 height 13
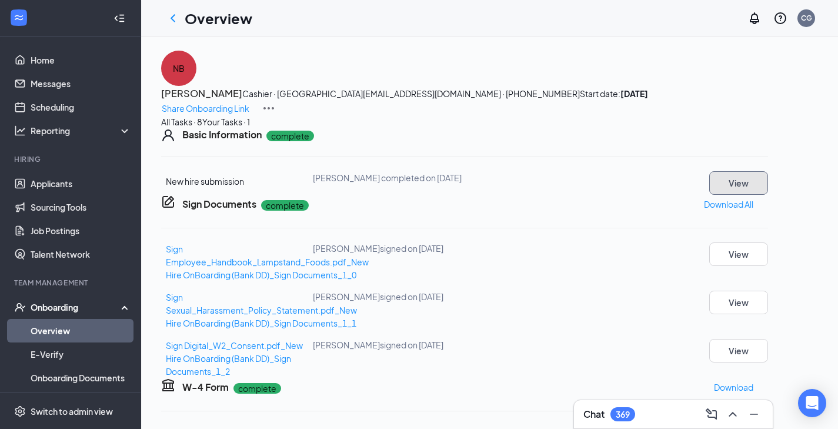
click at [768, 195] on button "View" at bounding box center [738, 183] width 59 height 24
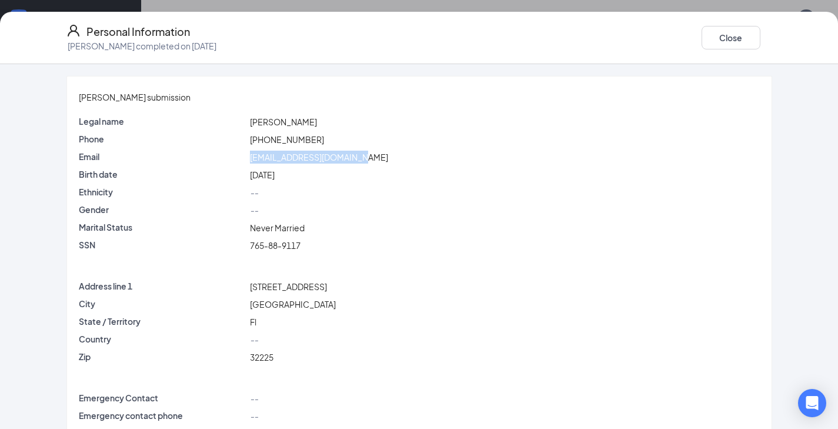
drag, startPoint x: 375, startPoint y: 153, endPoint x: 262, endPoint y: 155, distance: 112.3
click at [262, 155] on div "[EMAIL_ADDRESS][DOMAIN_NAME]" at bounding box center [505, 157] width 514 height 13
drag, startPoint x: 308, startPoint y: 283, endPoint x: 263, endPoint y: 280, distance: 44.2
click at [263, 280] on div "[STREET_ADDRESS]" at bounding box center [505, 286] width 514 height 13
copy span "[STREET_ADDRESS]"
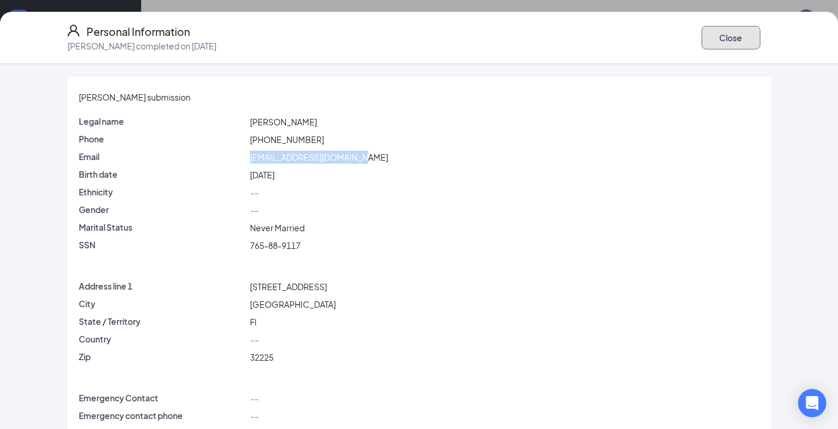
click at [716, 40] on button "Close" at bounding box center [730, 38] width 59 height 24
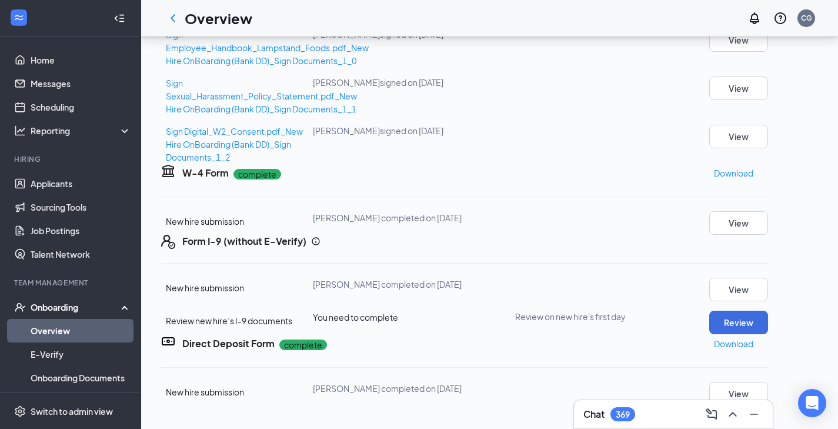
scroll to position [427, 0]
click at [768, 211] on button "View" at bounding box center [738, 223] width 59 height 24
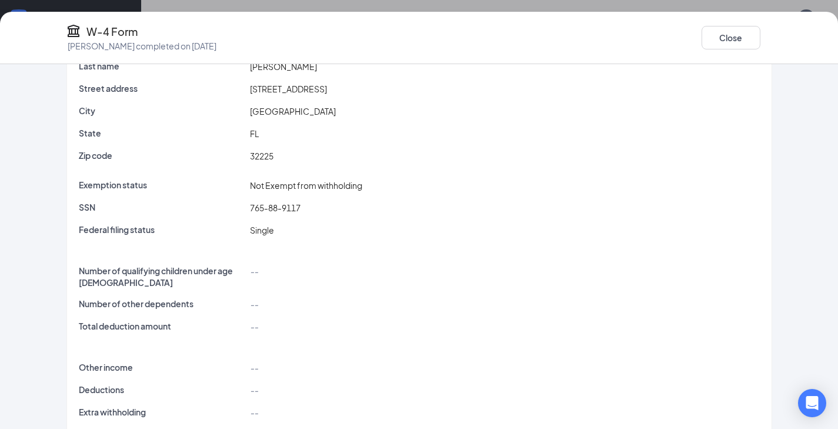
scroll to position [125, 0]
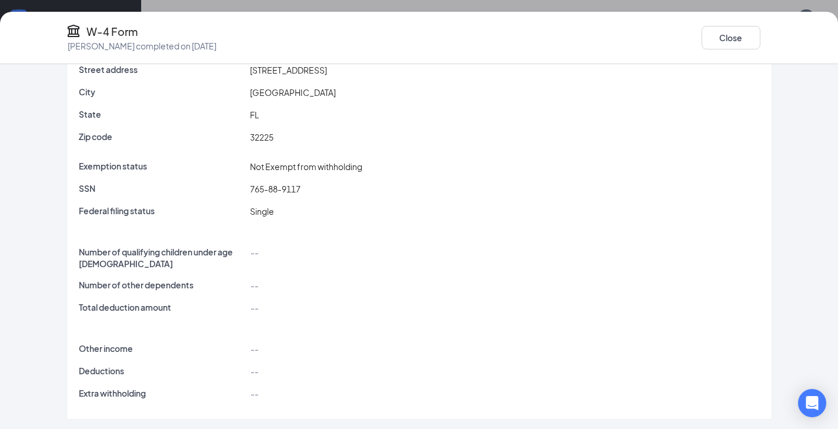
click at [713, 48] on div "Close" at bounding box center [736, 38] width 71 height 28
click at [713, 36] on button "Close" at bounding box center [730, 38] width 59 height 24
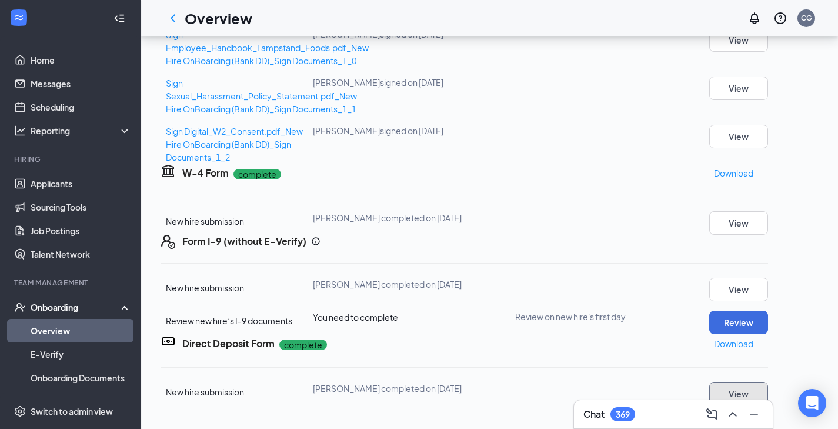
click at [756, 382] on button "View" at bounding box center [738, 394] width 59 height 24
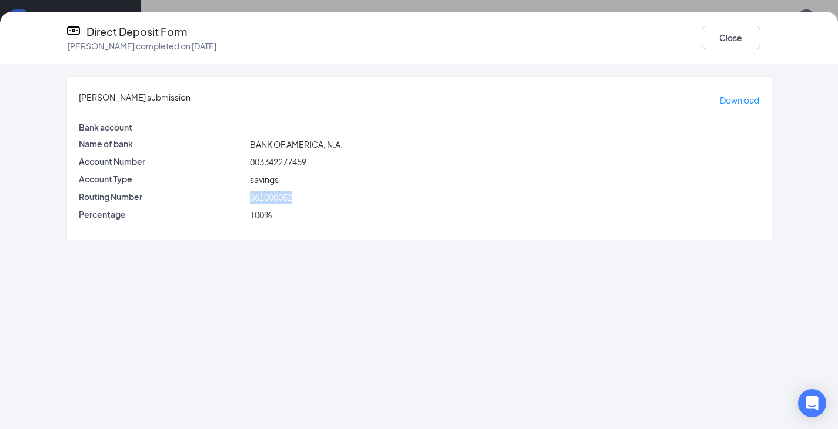
drag, startPoint x: 328, startPoint y: 192, endPoint x: 269, endPoint y: 193, distance: 58.2
click at [269, 193] on div "061000052" at bounding box center [505, 197] width 514 height 13
copy span "061000052"
drag, startPoint x: 339, startPoint y: 162, endPoint x: 263, endPoint y: 161, distance: 75.9
click at [262, 161] on div "Account Number 003342277459" at bounding box center [419, 161] width 686 height 13
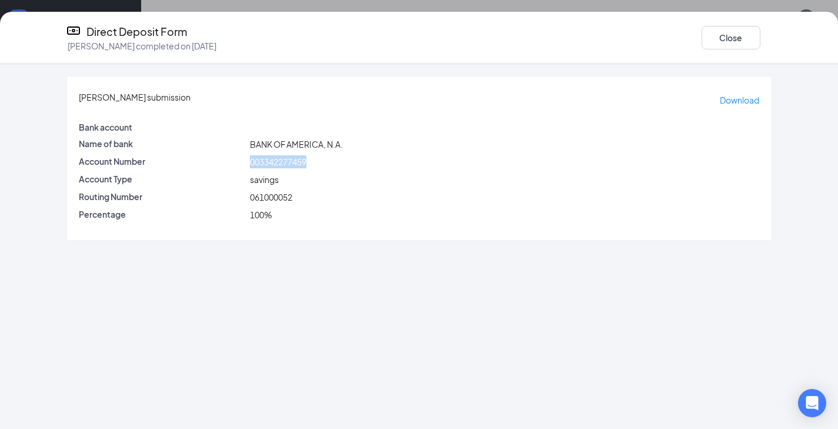
copy div "003342277459"
drag, startPoint x: 696, startPoint y: 38, endPoint x: 622, endPoint y: 103, distance: 98.3
click at [701, 37] on button "Close" at bounding box center [730, 38] width 59 height 24
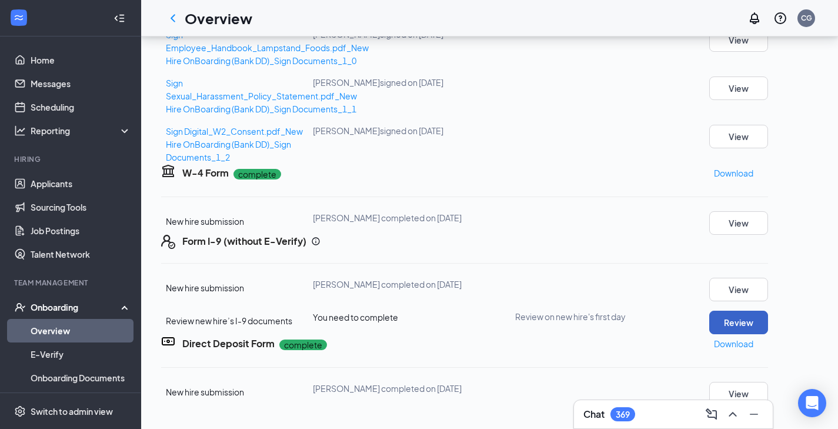
click at [768, 310] on button "Review" at bounding box center [738, 322] width 59 height 24
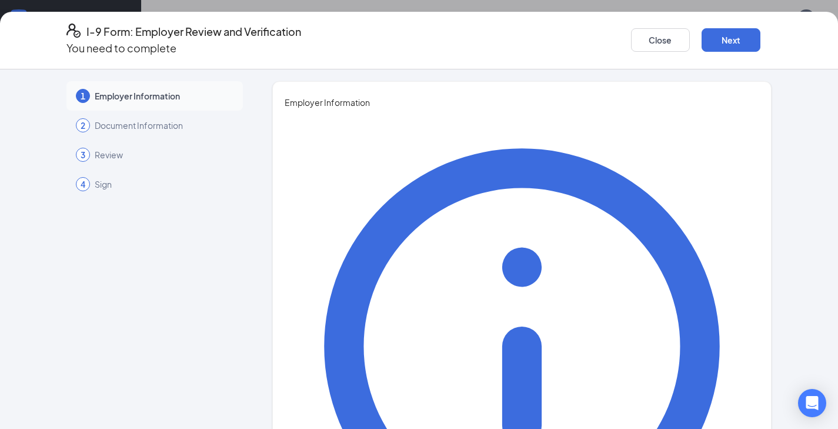
type input "Crystal"
type input "[PERSON_NAME]"
type input "Human Resources"
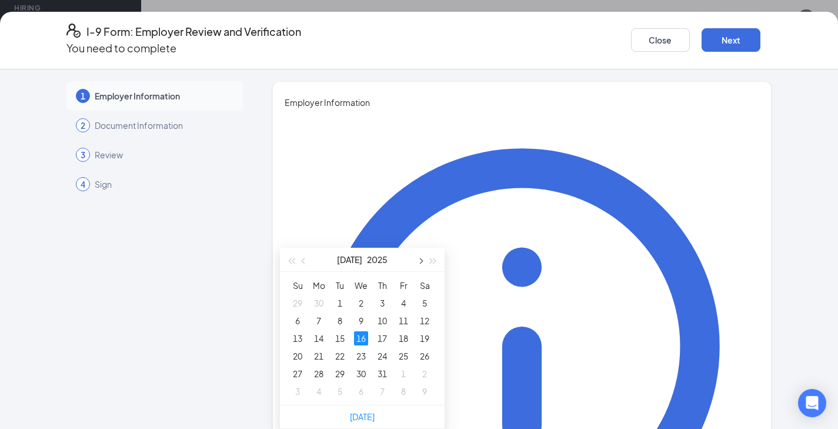
click at [420, 248] on button "button" at bounding box center [419, 260] width 13 height 24
type input "[DATE]"
click at [323, 366] on div "25" at bounding box center [319, 373] width 14 height 14
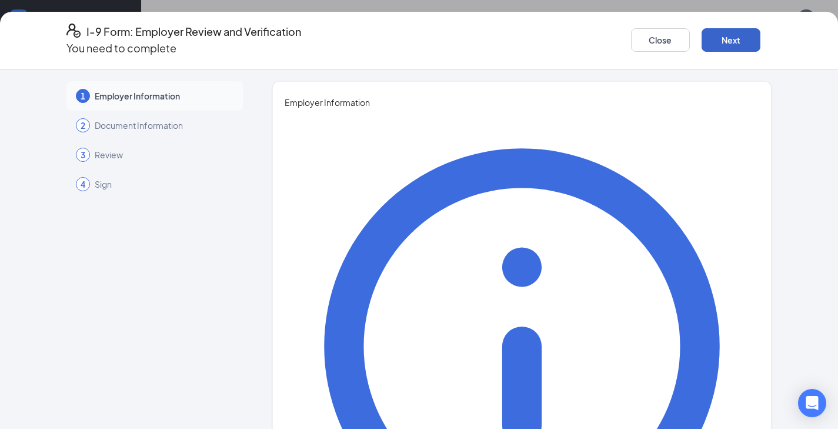
click at [711, 28] on button "Next" at bounding box center [730, 40] width 59 height 24
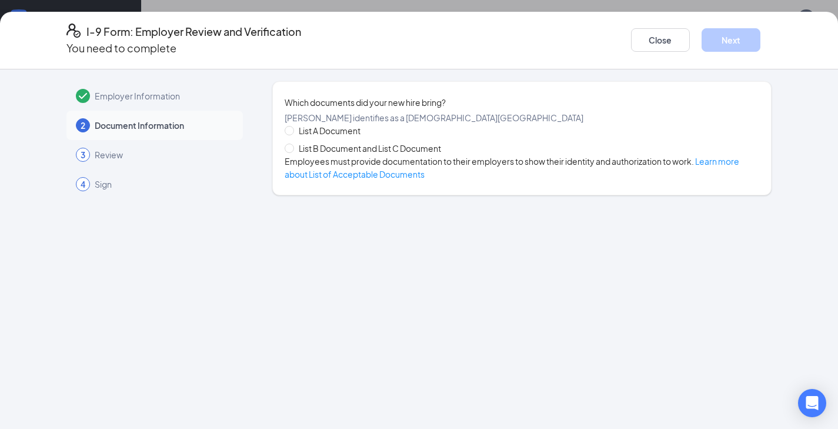
click at [329, 137] on span "List A Document" at bounding box center [329, 130] width 71 height 13
click at [293, 134] on input "List A Document" at bounding box center [289, 130] width 8 height 8
radio input "true"
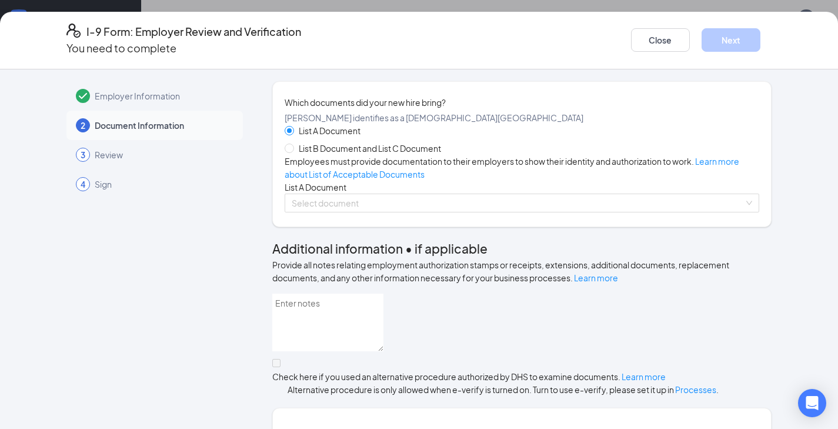
click at [328, 192] on span "List A Document" at bounding box center [316, 187] width 62 height 11
click at [331, 212] on input "search" at bounding box center [518, 203] width 453 height 18
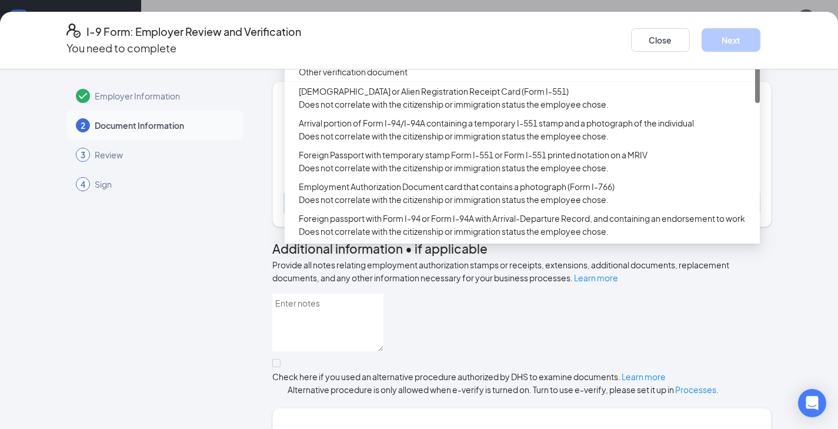
click at [347, 44] on div "U.S. Passport or Passport Card" at bounding box center [522, 34] width 475 height 19
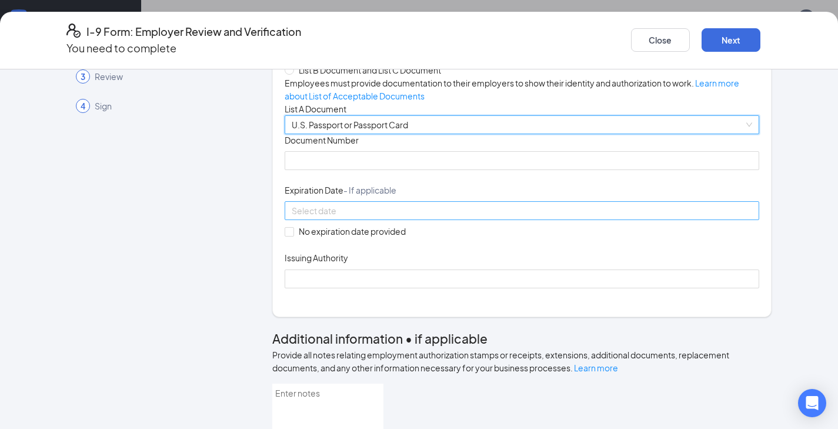
scroll to position [81, 0]
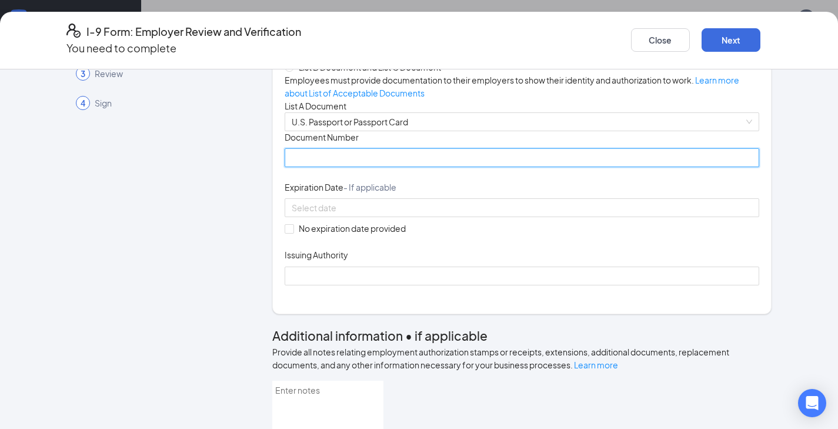
click at [328, 167] on input "Document Number" at bounding box center [522, 157] width 475 height 19
type input "677089022"
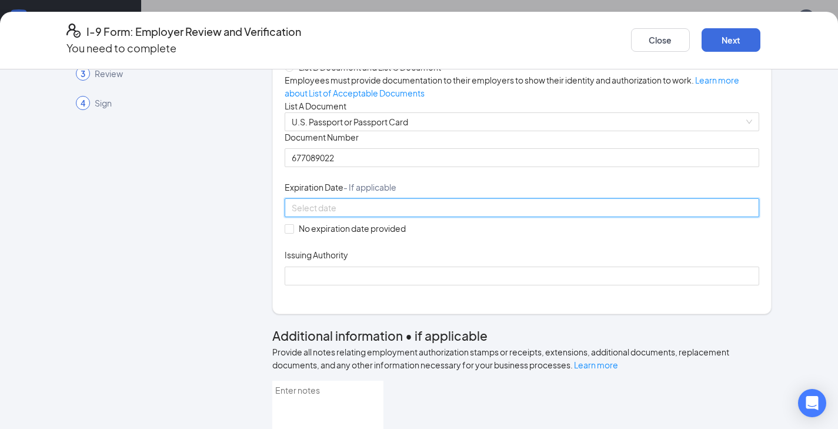
click at [310, 214] on input at bounding box center [521, 207] width 459 height 13
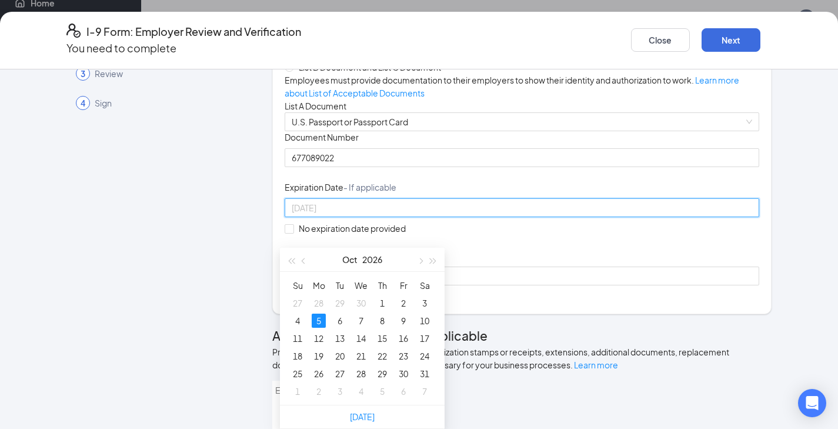
click at [320, 313] on div "5" at bounding box center [319, 320] width 14 height 14
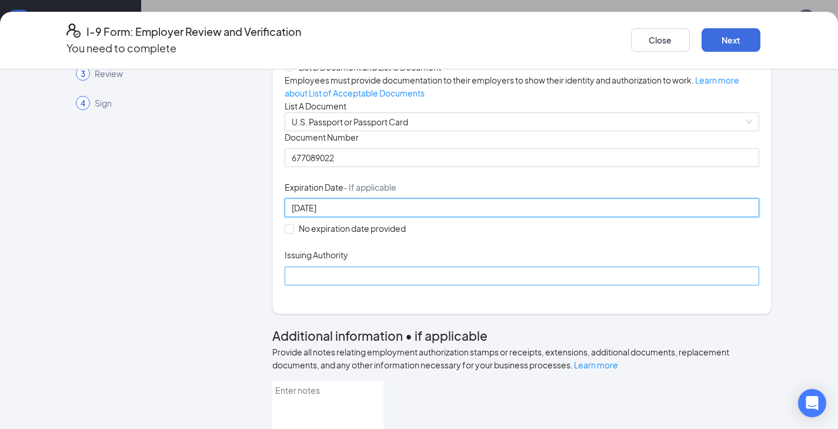
type input "[DATE]"
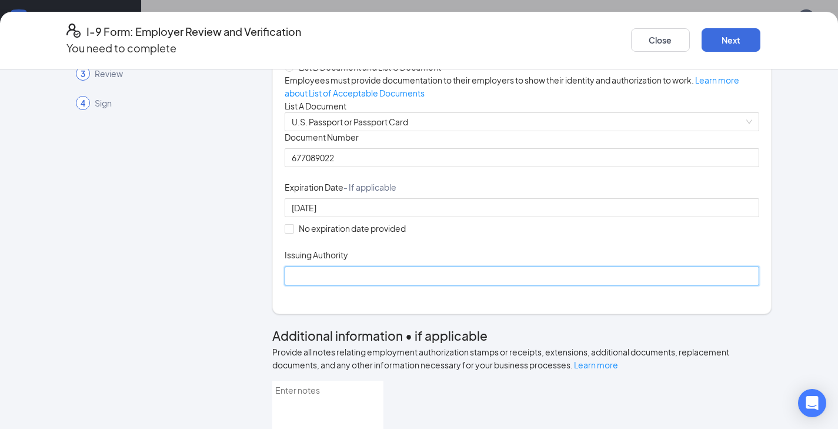
click at [329, 285] on input "Issuing Authority" at bounding box center [522, 275] width 475 height 19
type input "United States Department of State"
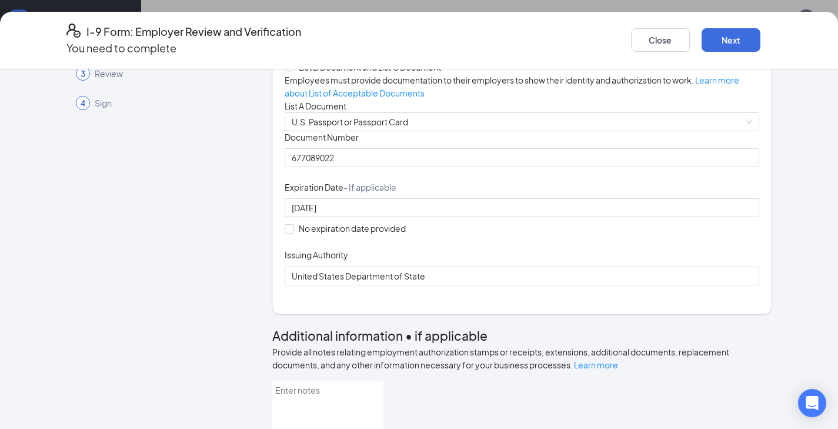
click at [591, 253] on div "Document Title U.S. Passport or Passport Card Document Number [PASSPORT] Expira…" at bounding box center [522, 208] width 475 height 154
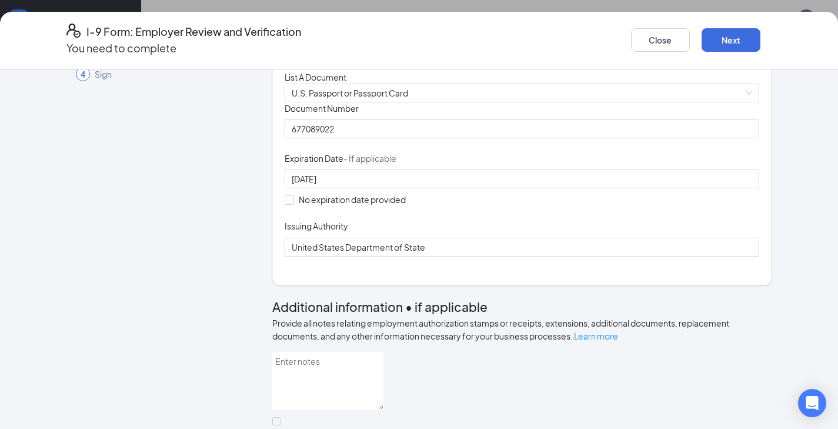
scroll to position [176, 0]
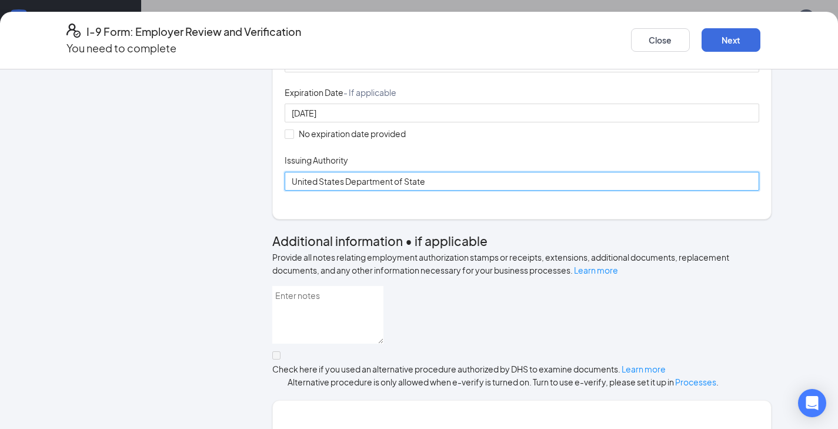
click at [427, 191] on input "United States Department of State" at bounding box center [522, 181] width 475 height 19
click at [425, 191] on input "United States Department of State" at bounding box center [522, 181] width 475 height 19
drag, startPoint x: 363, startPoint y: 255, endPoint x: 264, endPoint y: 252, distance: 98.8
click at [264, 252] on div "Employer Information 2 Document Information 3 Review 4 Sign Which documents did…" at bounding box center [419, 390] width 706 height 970
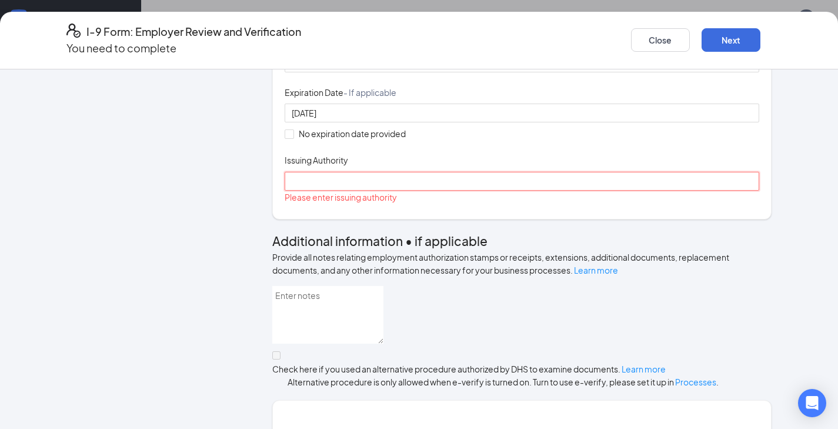
click at [317, 191] on input "Issuing Authority" at bounding box center [522, 181] width 475 height 19
type input "[GEOGRAPHIC_DATA]"
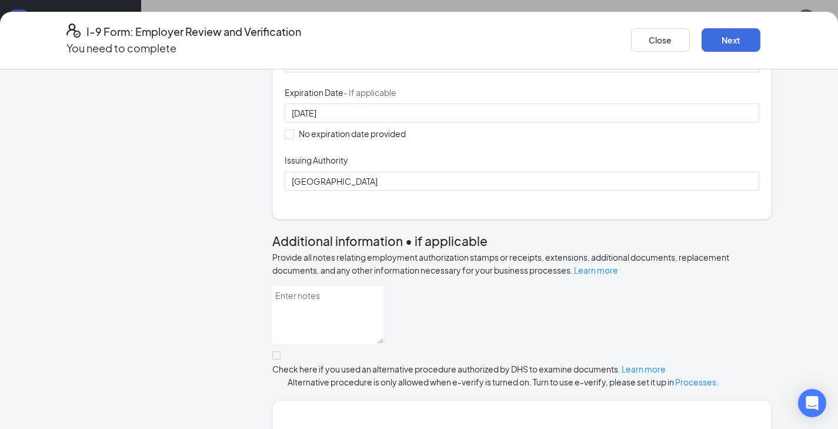
click at [574, 204] on div "Document Title U.S. Passport or Passport Card Document Number [PASSPORT] Expira…" at bounding box center [522, 120] width 475 height 168
click at [716, 41] on button "Next" at bounding box center [730, 40] width 59 height 24
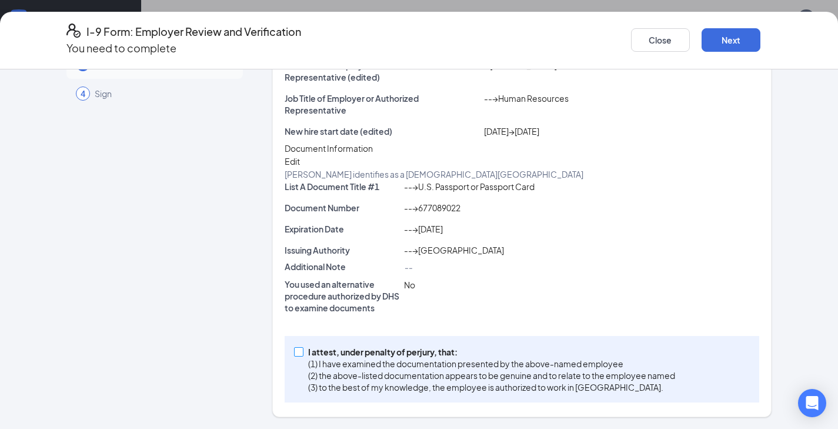
click at [299, 356] on span at bounding box center [298, 351] width 9 height 9
click at [299, 355] on input "I attest, under penalty of [PERSON_NAME], that: (1) I have examined the documen…" at bounding box center [298, 351] width 8 height 8
checkbox input "true"
click at [709, 38] on button "Next" at bounding box center [730, 40] width 59 height 24
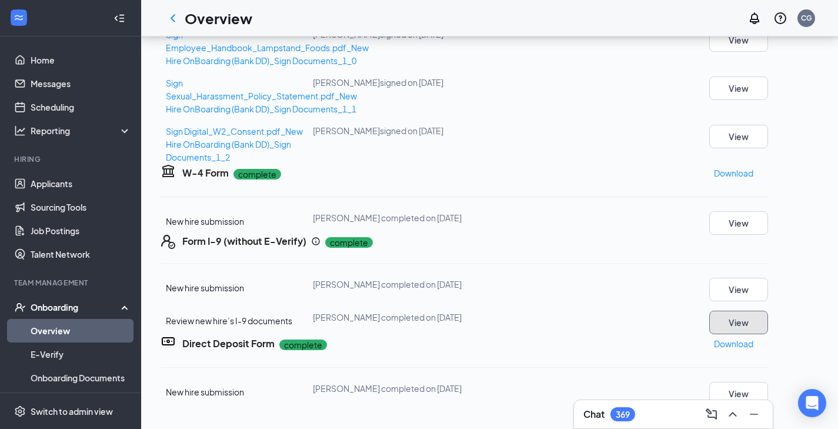
scroll to position [0, 0]
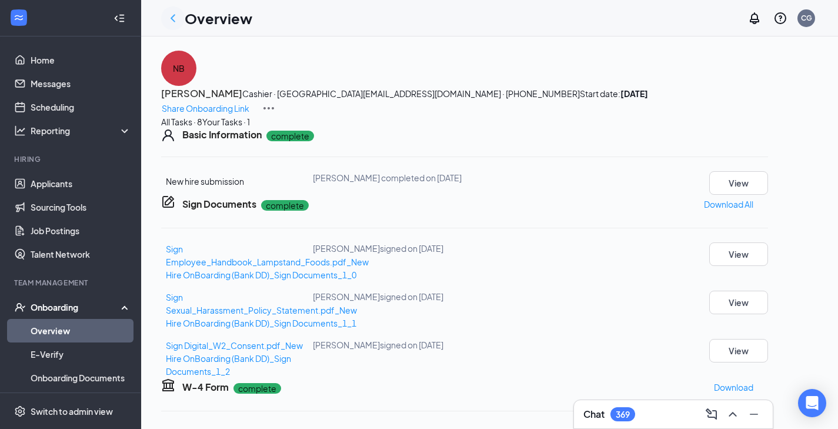
click at [171, 18] on icon "ChevronLeft" at bounding box center [173, 18] width 14 height 14
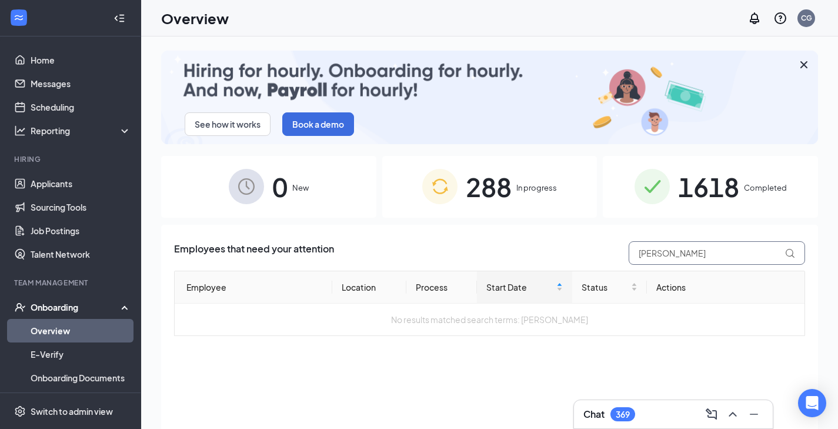
drag, startPoint x: 652, startPoint y: 250, endPoint x: 602, endPoint y: 245, distance: 50.3
click at [602, 244] on div "Employees that need your attention [PERSON_NAME] Employee Location Process Star…" at bounding box center [489, 288] width 631 height 95
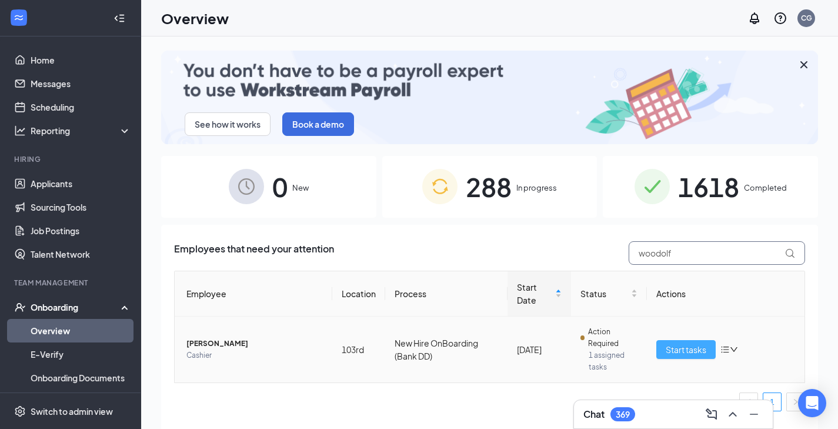
type input "woodolf"
drag, startPoint x: 696, startPoint y: 348, endPoint x: 685, endPoint y: 346, distance: 10.7
click at [696, 348] on span "Start tasks" at bounding box center [686, 349] width 41 height 13
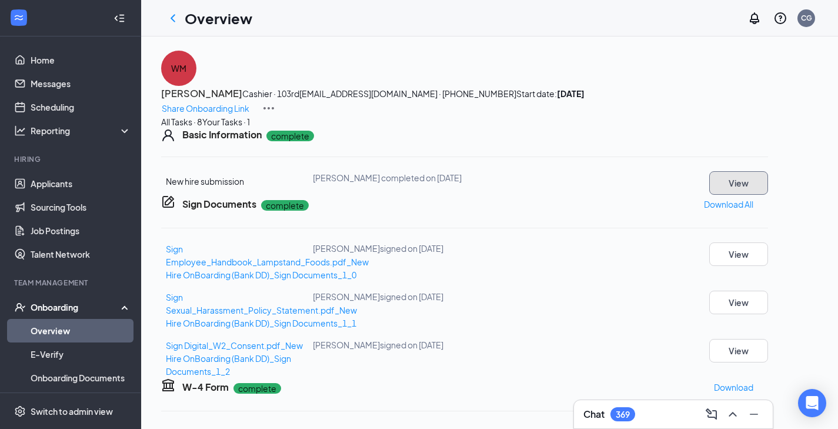
click at [767, 195] on button "View" at bounding box center [738, 183] width 59 height 24
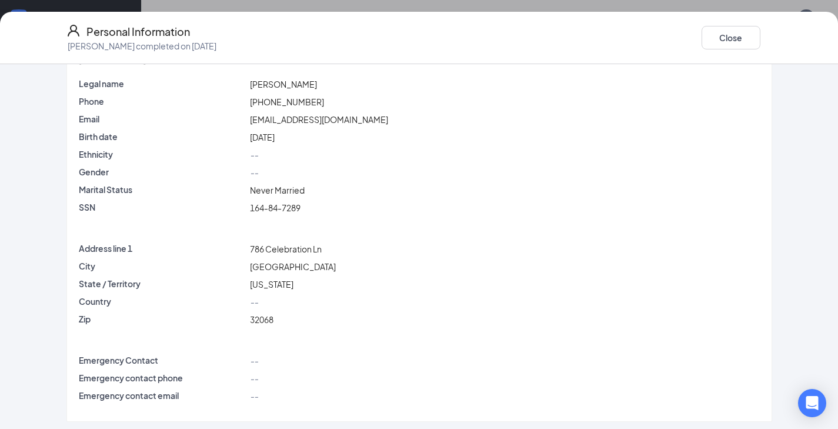
scroll to position [99, 0]
drag, startPoint x: 386, startPoint y: 118, endPoint x: 264, endPoint y: 115, distance: 121.7
click at [264, 115] on div "[EMAIL_ADDRESS][DOMAIN_NAME]" at bounding box center [505, 119] width 514 height 13
copy span "[EMAIL_ADDRESS][DOMAIN_NAME]"
drag, startPoint x: 350, startPoint y: 248, endPoint x: 265, endPoint y: 246, distance: 84.7
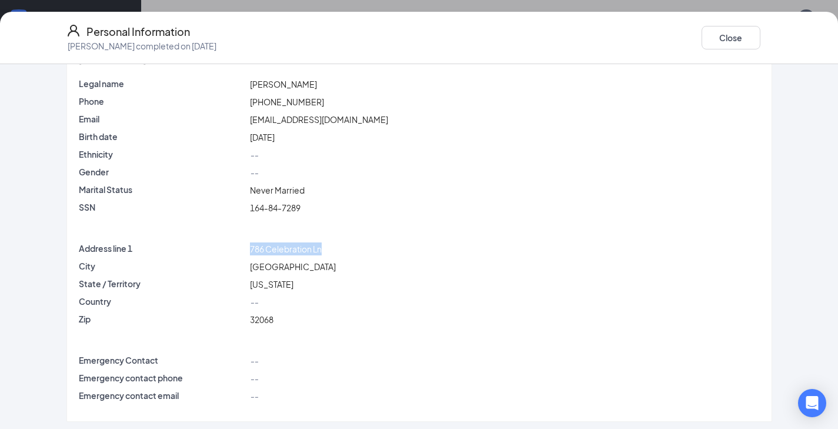
click at [265, 246] on div "786 Celebration Ln" at bounding box center [505, 248] width 514 height 13
copy span "786 Celebration Ln"
click at [717, 46] on div "Personal Information [PERSON_NAME] completed on [DATE] Close" at bounding box center [419, 38] width 838 height 52
click at [717, 42] on button "Close" at bounding box center [730, 38] width 59 height 24
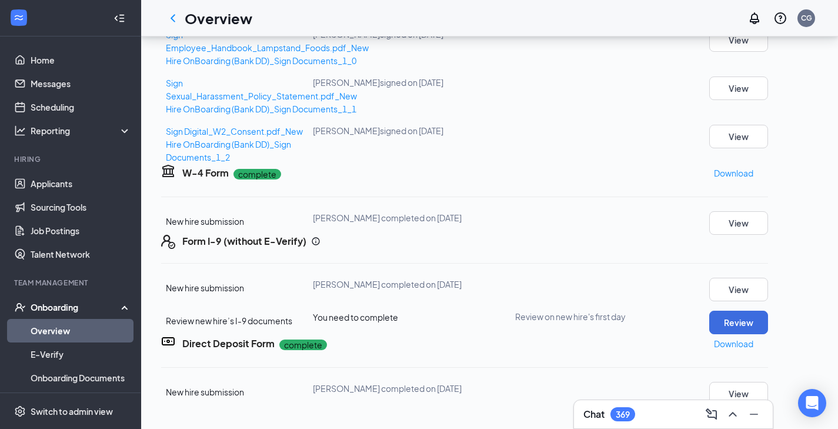
scroll to position [427, 0]
click at [762, 211] on button "View" at bounding box center [738, 223] width 59 height 24
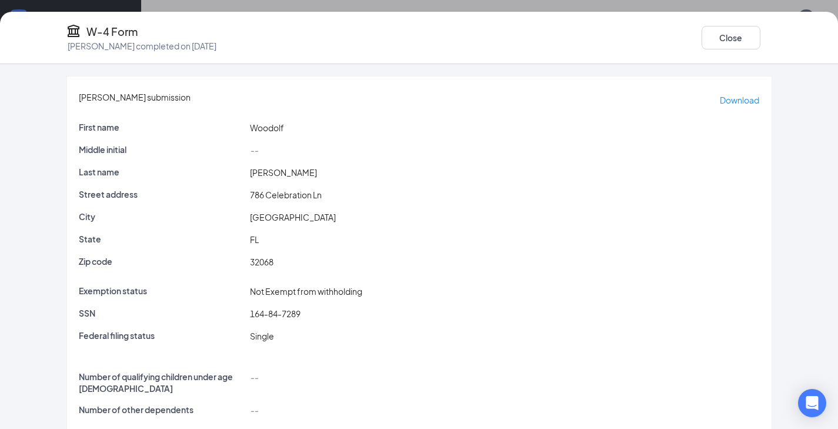
scroll to position [125, 0]
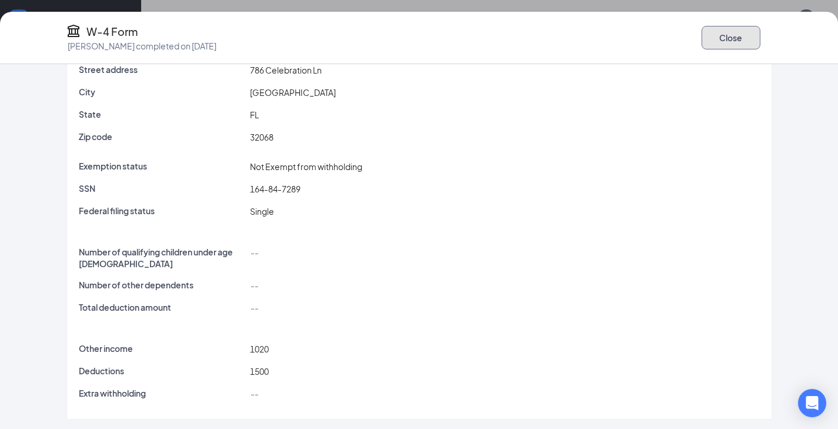
click at [706, 35] on button "Close" at bounding box center [730, 38] width 59 height 24
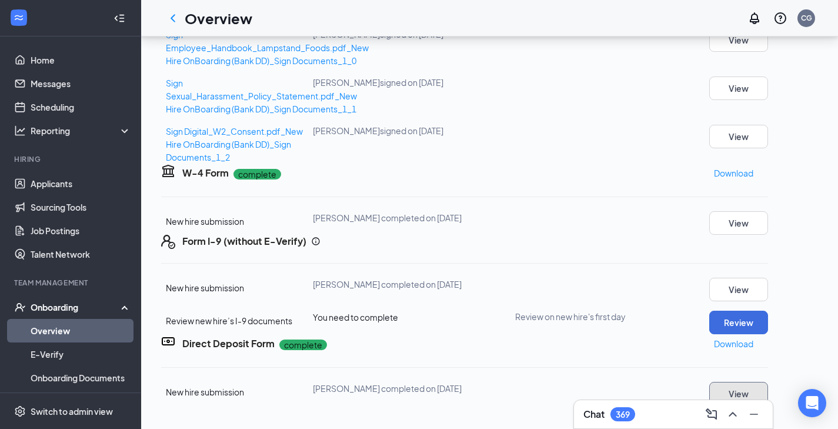
click at [763, 382] on button "View" at bounding box center [738, 394] width 59 height 24
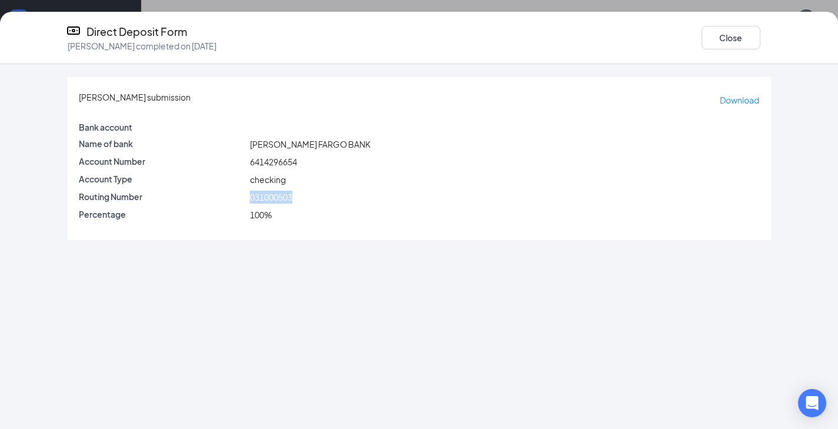
drag, startPoint x: 305, startPoint y: 195, endPoint x: 268, endPoint y: 195, distance: 37.0
click at [268, 195] on div "031000503" at bounding box center [505, 197] width 514 height 13
copy span "031000503"
drag, startPoint x: 295, startPoint y: 159, endPoint x: 259, endPoint y: 159, distance: 35.3
click at [259, 159] on div "Account Number 6414296654" at bounding box center [419, 161] width 686 height 13
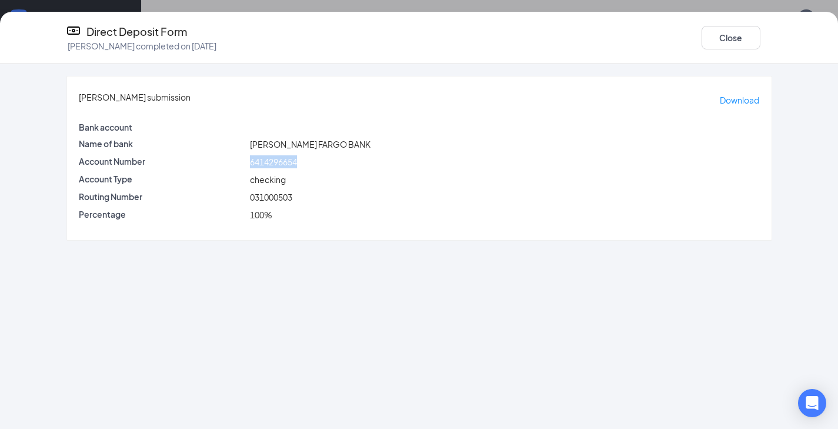
copy div "6414296654"
click at [701, 39] on button "Close" at bounding box center [730, 38] width 59 height 24
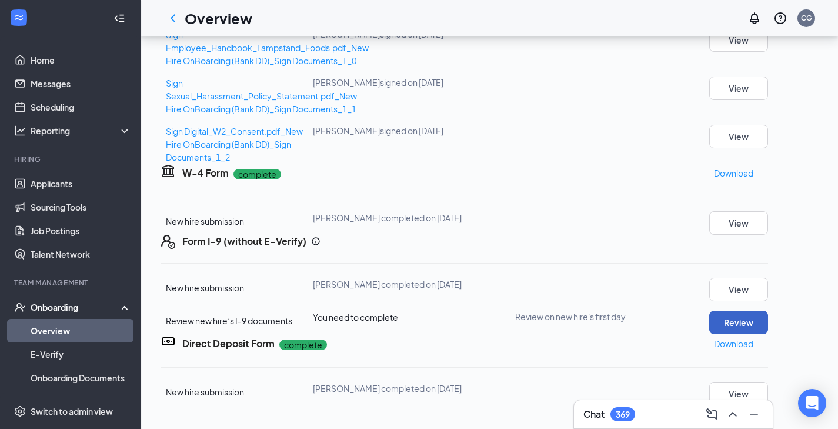
click at [761, 310] on button "Review" at bounding box center [738, 322] width 59 height 24
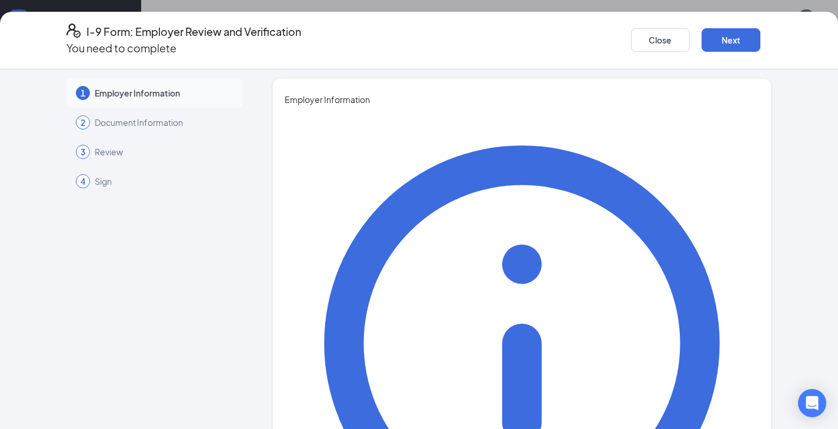
scroll to position [4, 0]
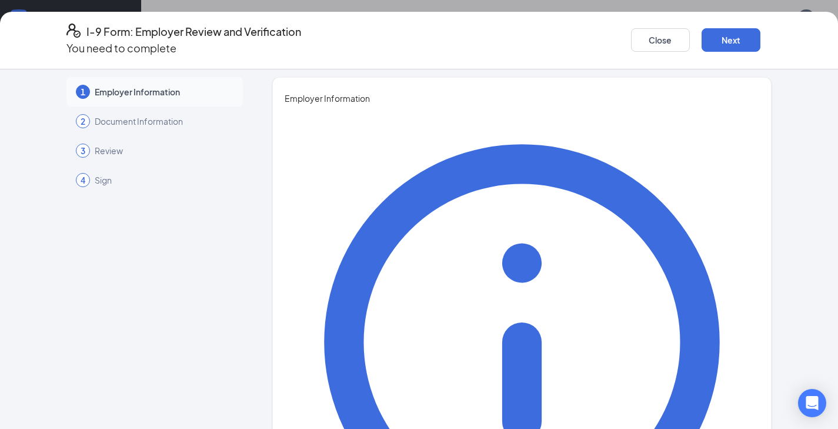
type input "Crystal"
type input "[PERSON_NAME]"
type input "Human Resources"
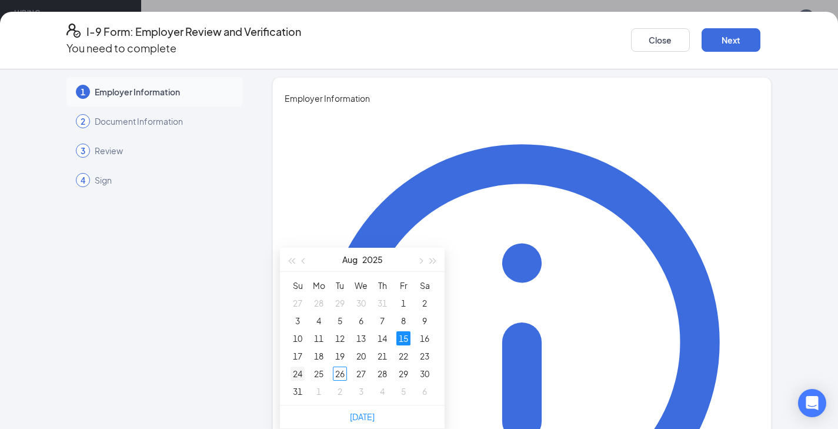
type input "[DATE]"
click at [300, 366] on div "24" at bounding box center [297, 373] width 14 height 14
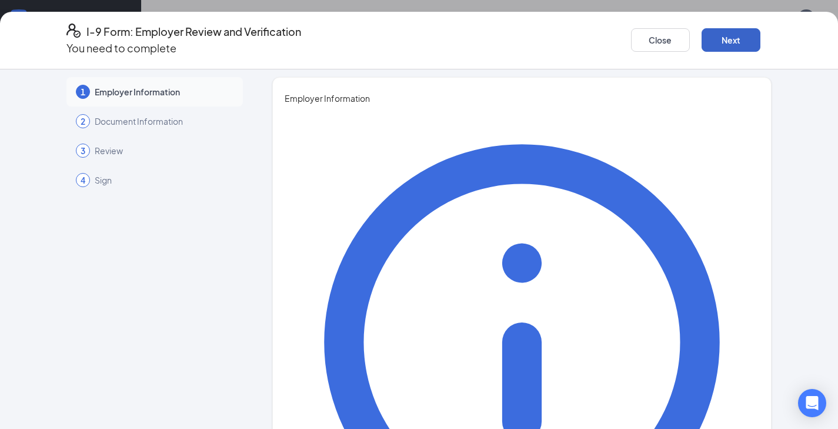
click at [702, 35] on button "Next" at bounding box center [730, 40] width 59 height 24
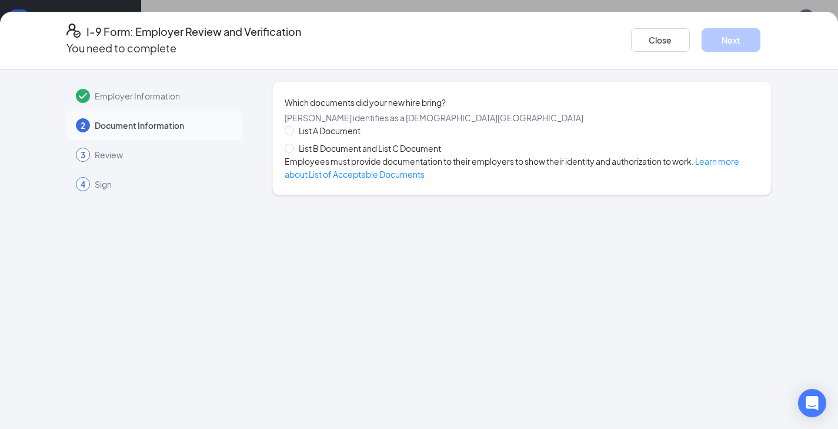
drag, startPoint x: 376, startPoint y: 161, endPoint x: 361, endPoint y: 173, distance: 20.0
click at [376, 161] on div "List A Document List B Document and List C Document Employees must provide docu…" at bounding box center [522, 152] width 475 height 56
click at [334, 155] on span "List B Document and List C Document" at bounding box center [370, 148] width 152 height 13
click at [293, 152] on input "List B Document and List C Document" at bounding box center [289, 147] width 8 height 8
radio input "true"
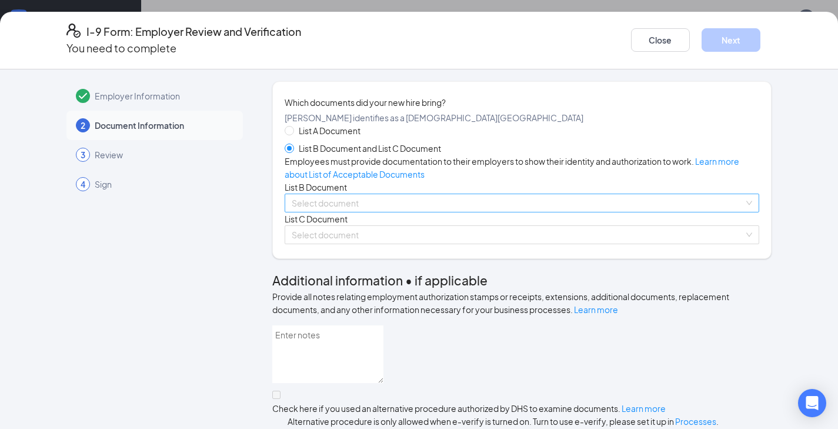
click at [323, 212] on input "search" at bounding box center [518, 203] width 453 height 18
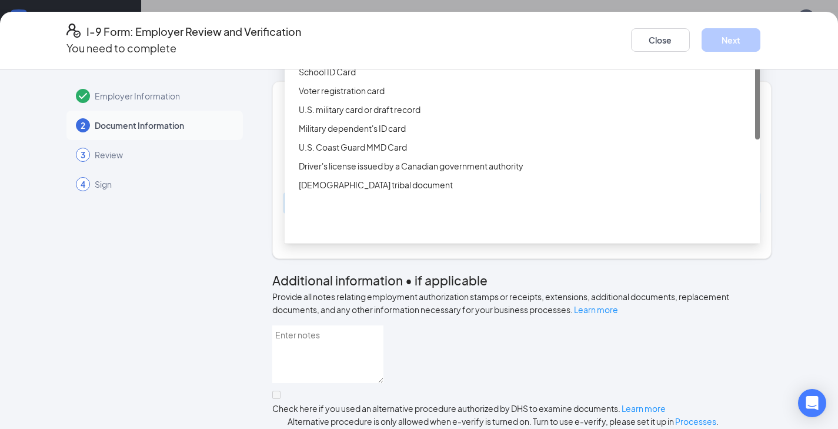
click at [333, 41] on div "Driver’s License issued by U.S State or outlying US possession" at bounding box center [526, 34] width 454 height 13
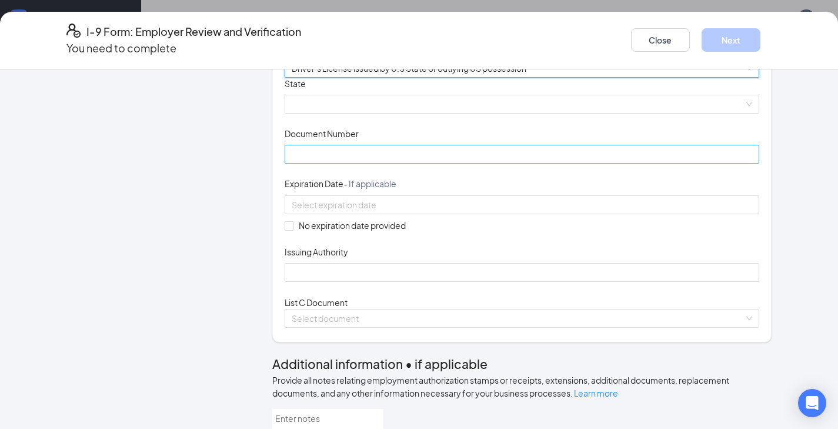
scroll to position [158, 0]
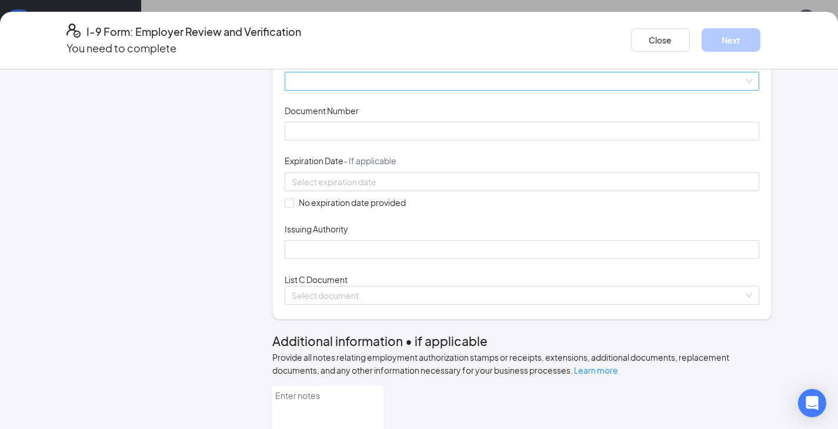
click at [333, 90] on span at bounding box center [522, 81] width 461 height 18
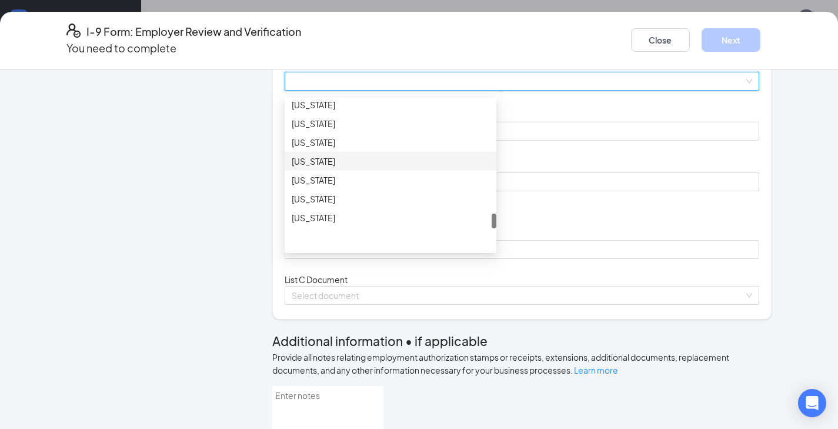
scroll to position [1119, 0]
click at [325, 106] on div "[US_STATE]" at bounding box center [391, 99] width 198 height 13
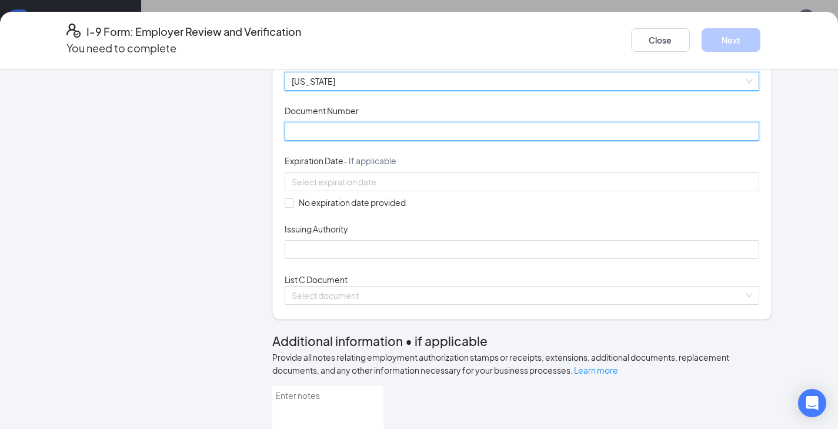
click at [322, 141] on input "Document Number" at bounding box center [522, 131] width 475 height 19
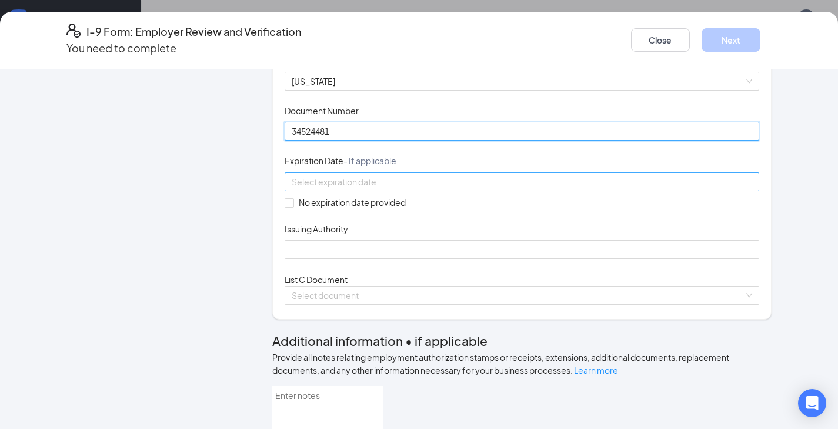
type input "34524481"
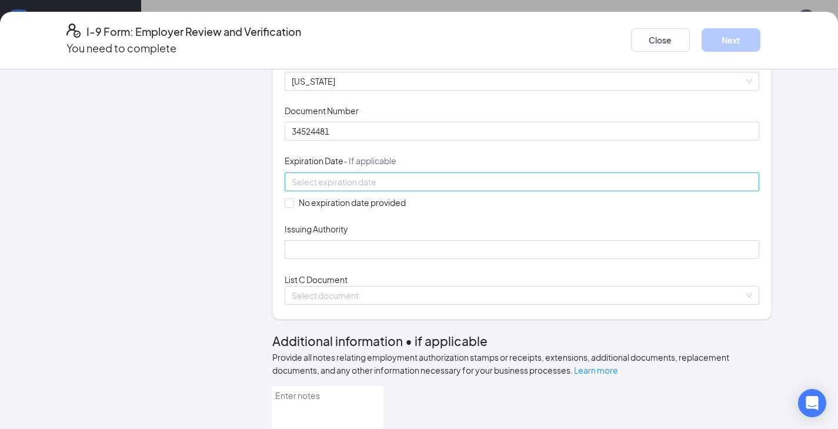
click at [349, 188] on input at bounding box center [521, 181] width 459 height 13
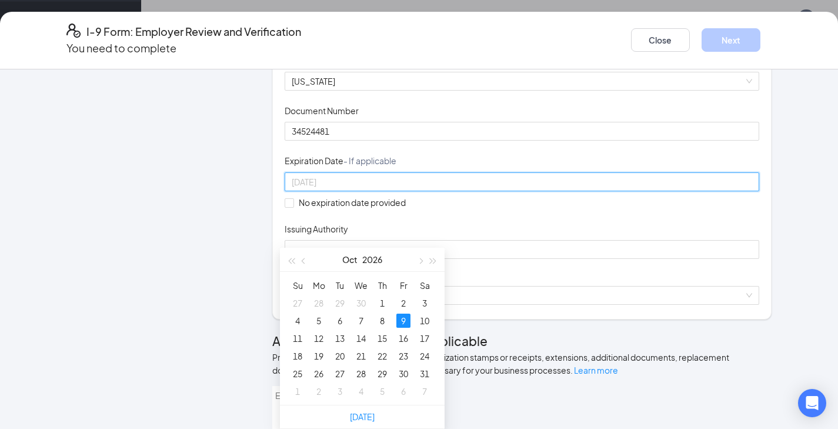
click at [399, 313] on div "9" at bounding box center [403, 320] width 14 height 14
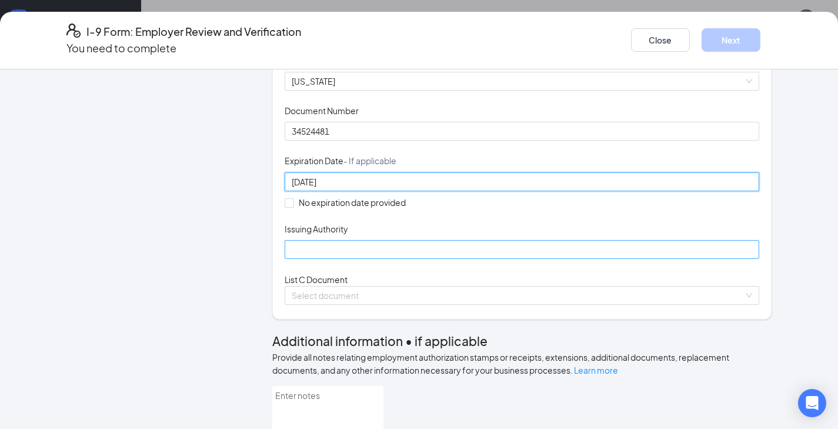
type input "[DATE]"
click at [313, 259] on input "Issuing Authority" at bounding box center [522, 249] width 475 height 19
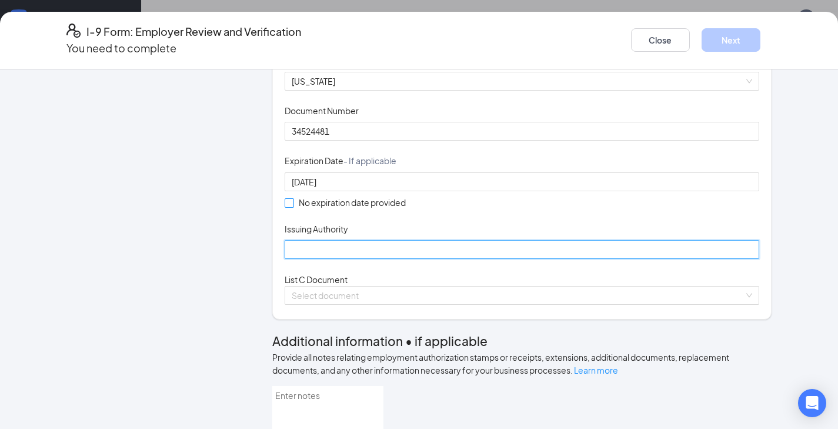
type input "STATE OF [US_STATE]"
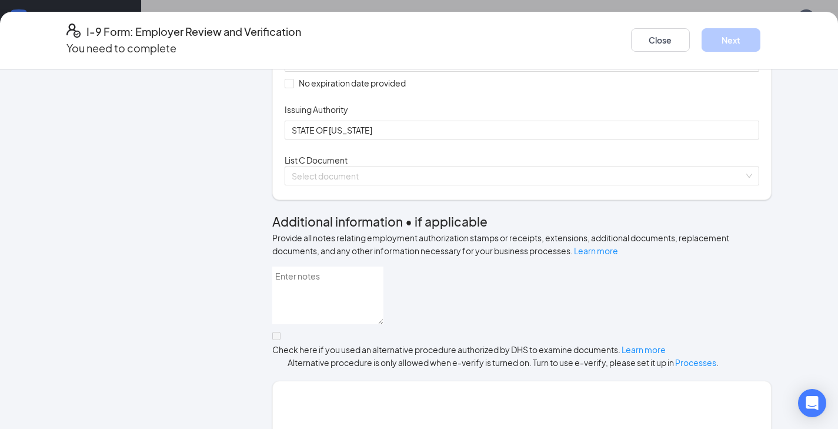
click at [321, 185] on div "List C Document Select document" at bounding box center [522, 169] width 475 height 32
click at [323, 185] on input "search" at bounding box center [518, 176] width 453 height 18
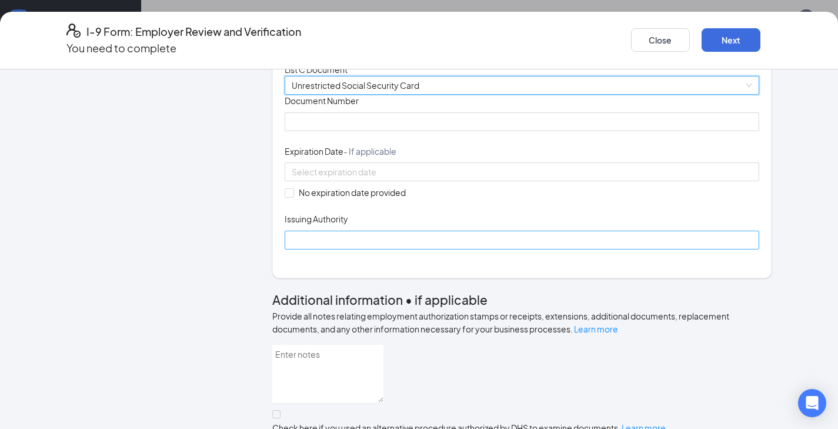
scroll to position [493, 0]
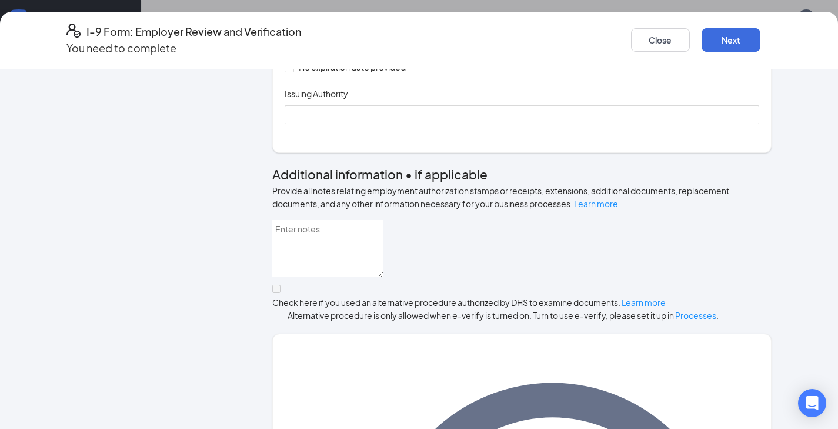
type input "164847289"
drag, startPoint x: 278, startPoint y: 202, endPoint x: 285, endPoint y: 202, distance: 6.5
click at [286, 72] on span at bounding box center [289, 67] width 9 height 9
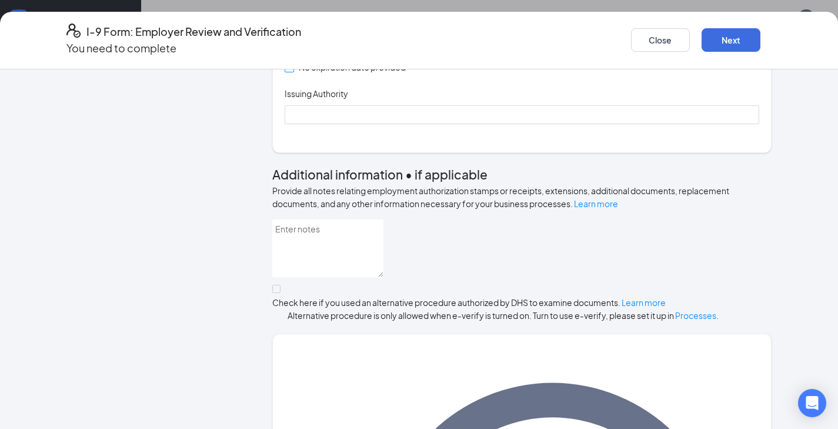
click at [286, 71] on input "No expiration date provided" at bounding box center [289, 67] width 8 height 8
checkbox input "true"
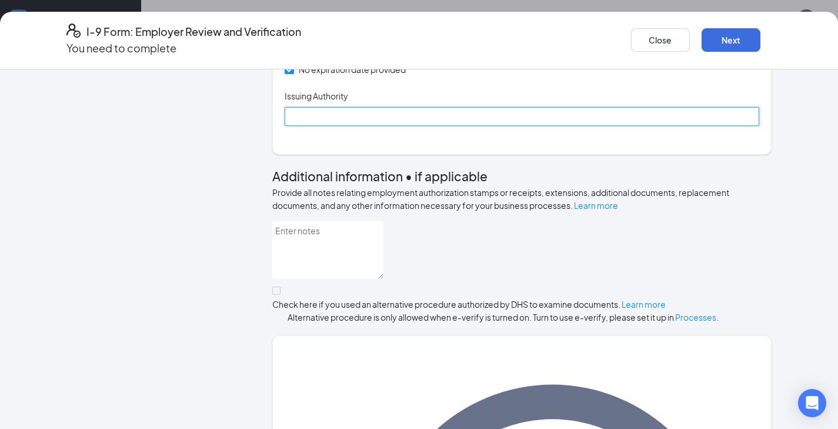
click at [298, 126] on input "Issuing Authority" at bounding box center [522, 116] width 475 height 19
type input "SOCIAL SECURITY ADMINISTRATION"
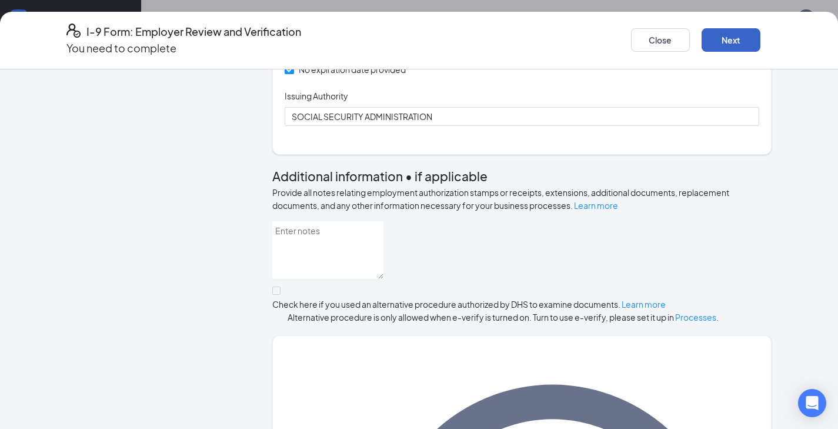
click at [724, 39] on button "Next" at bounding box center [730, 40] width 59 height 24
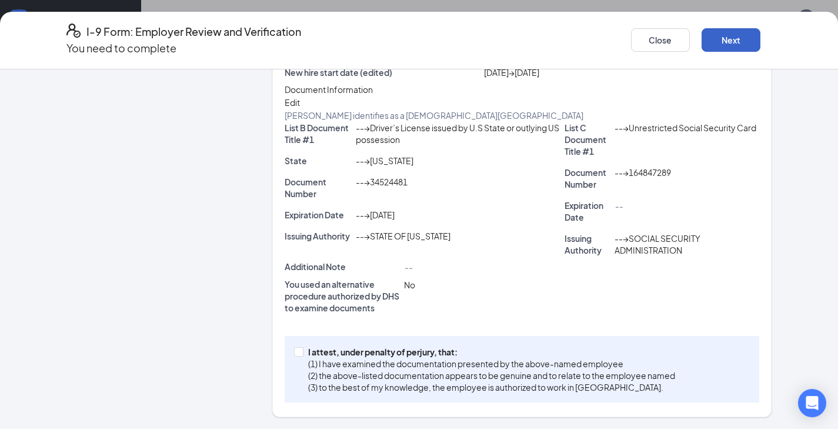
scroll to position [259, 0]
click at [296, 349] on input "I attest, under penalty of [PERSON_NAME], that: (1) I have examined the documen…" at bounding box center [298, 351] width 8 height 8
checkbox input "true"
drag, startPoint x: 725, startPoint y: 37, endPoint x: 670, endPoint y: 64, distance: 61.0
click at [725, 36] on button "Next" at bounding box center [730, 40] width 59 height 24
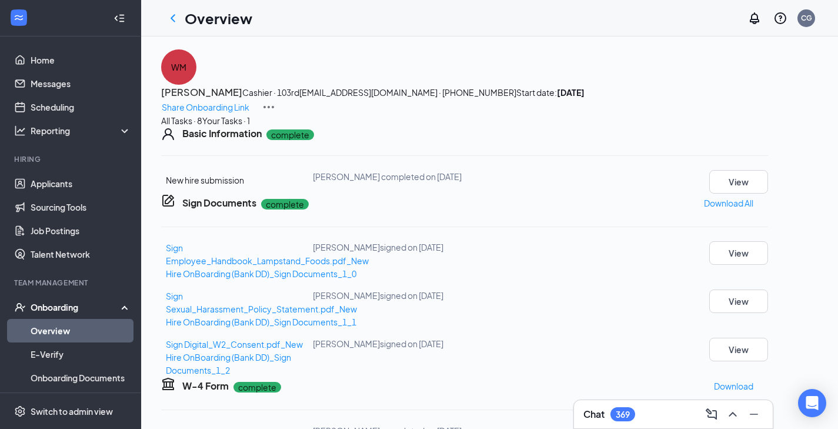
scroll to position [0, 0]
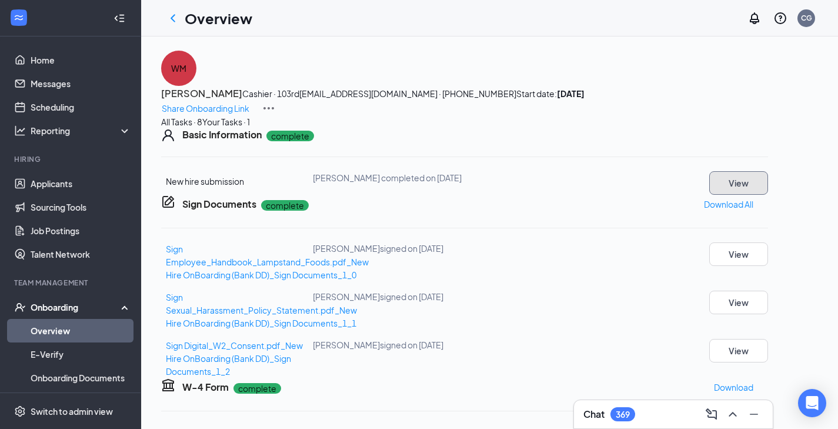
click at [759, 195] on button "View" at bounding box center [738, 183] width 59 height 24
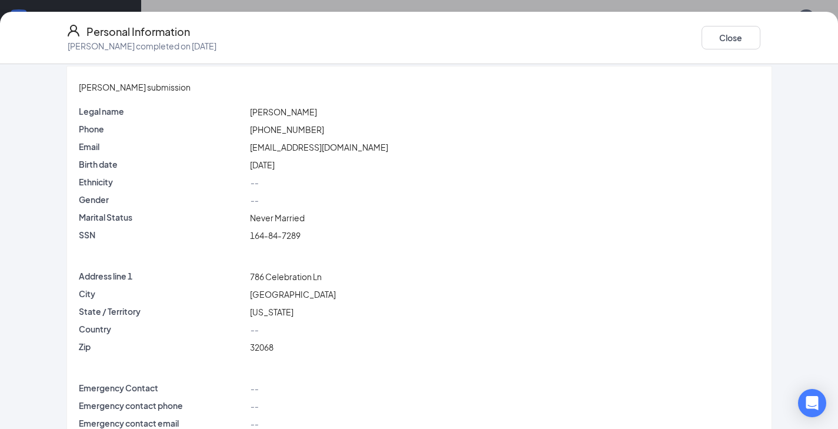
scroll to position [22, 0]
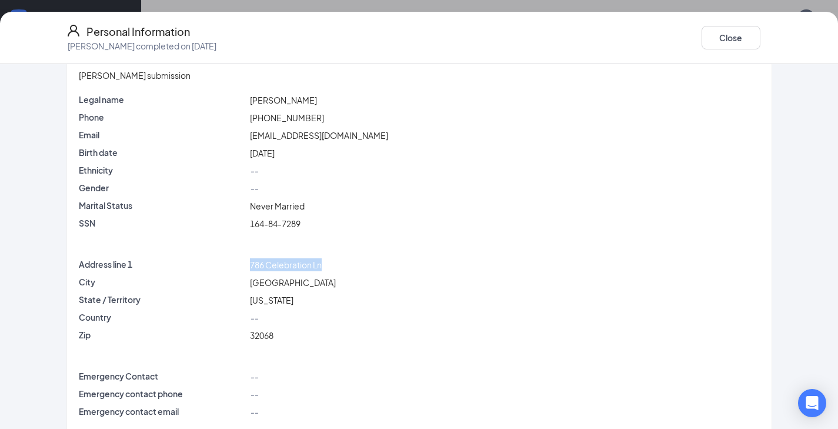
drag, startPoint x: 348, startPoint y: 259, endPoint x: 262, endPoint y: 256, distance: 85.9
click at [262, 258] on div "786 Celebration Ln" at bounding box center [505, 264] width 514 height 13
copy span "786 Celebration Ln"
